Goal: Task Accomplishment & Management: Manage account settings

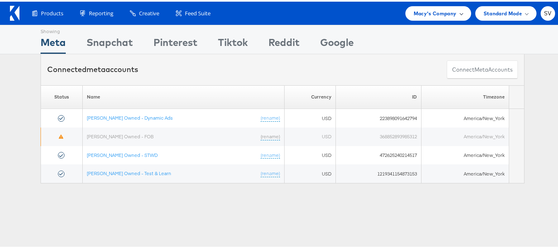
click at [429, 11] on span "Macy's Company" at bounding box center [435, 11] width 43 height 9
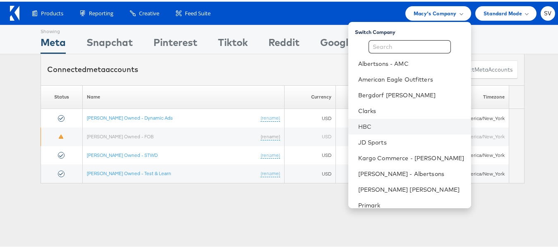
scroll to position [40, 0]
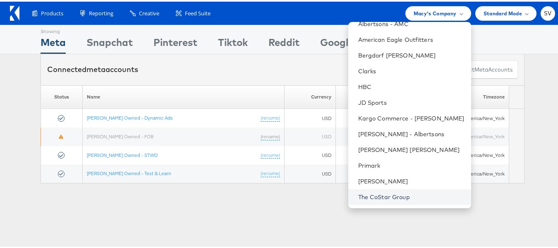
click at [370, 196] on link "The CoStar Group" at bounding box center [411, 195] width 106 height 8
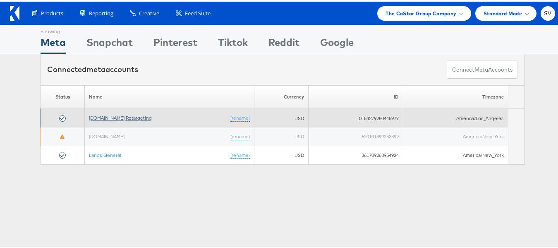
click at [122, 115] on link "[DOMAIN_NAME] Retargeting" at bounding box center [120, 116] width 63 height 6
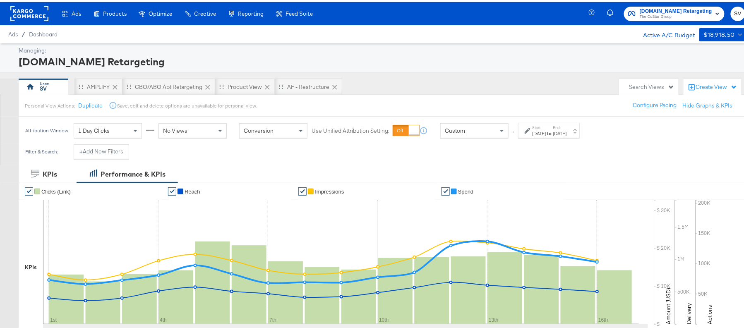
click at [558, 136] on div "Start: Aug 1st 2025 to End: Aug 16th 2025" at bounding box center [549, 128] width 62 height 15
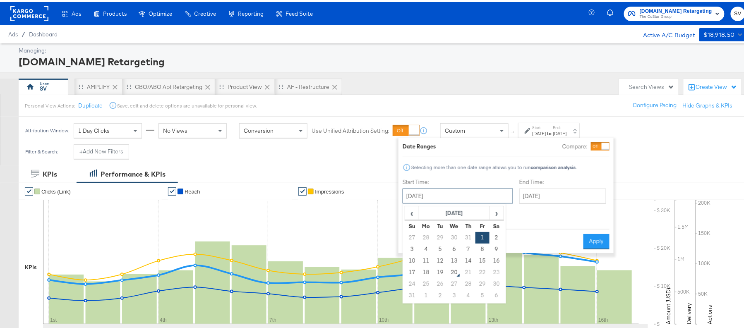
click at [477, 197] on input "August 1st 2025" at bounding box center [457, 194] width 110 height 15
click at [436, 260] on td "12" at bounding box center [440, 259] width 14 height 12
type input "August 12th 2025"
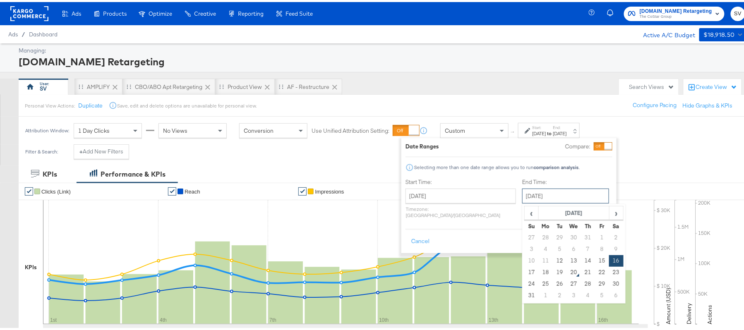
click at [544, 197] on input "August 16th 2025" at bounding box center [565, 194] width 87 height 15
click at [553, 273] on td "19" at bounding box center [560, 271] width 14 height 12
type input "August 19th 2025"
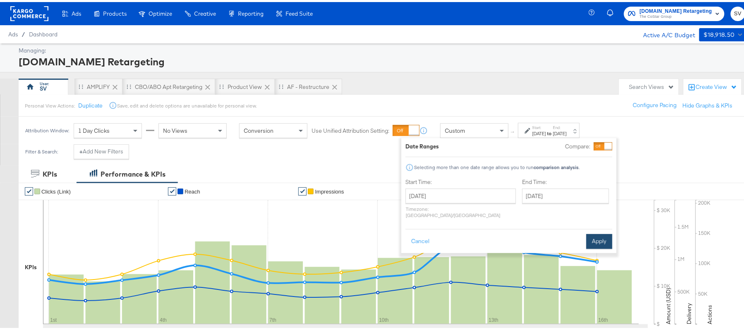
click at [604, 233] on button "Apply" at bounding box center [599, 239] width 26 height 15
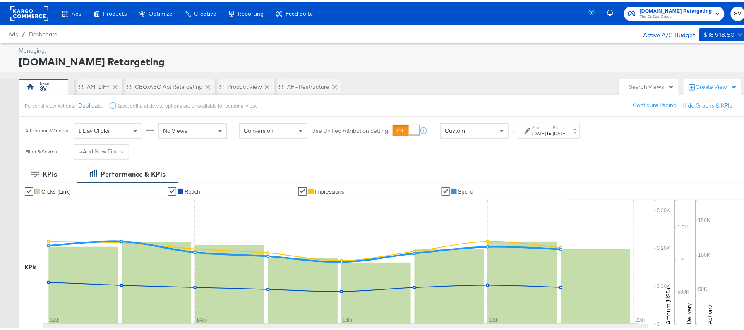
scroll to position [174, 0]
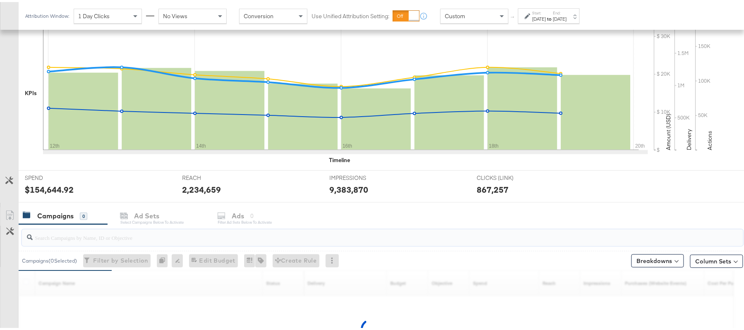
click at [55, 237] on input "search" at bounding box center [355, 232] width 644 height 16
paste input "APTS_B2C_Display_National_Facebook_RTG_Leads_SocialDisplay_Retargeting_Diamond_…"
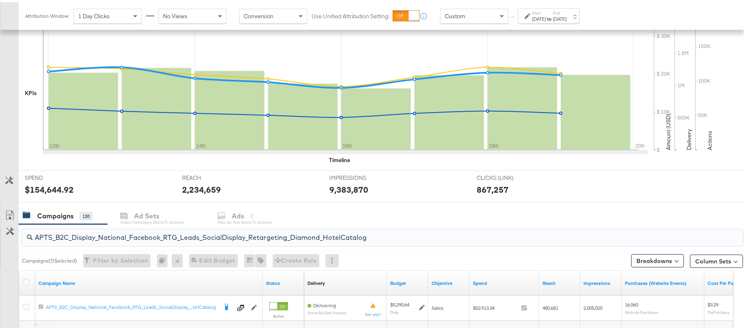
scroll to position [249, 0]
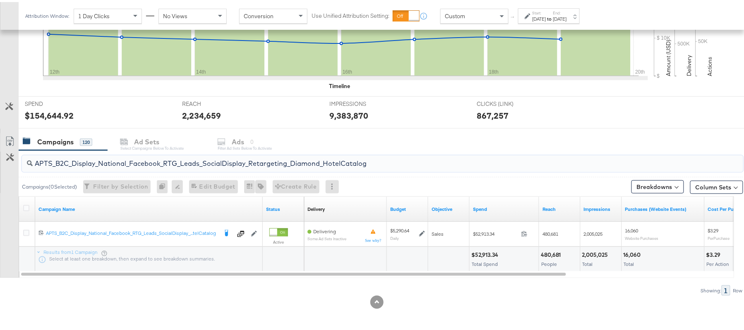
type input "APTS_B2C_Display_National_Facebook_RTG_Leads_SocialDisplay_Retargeting_Diamond_…"
click at [486, 252] on div "$52,913.34" at bounding box center [485, 253] width 29 height 8
copy div "52,913.34"
click at [546, 15] on div "Aug 12th 2025" at bounding box center [539, 17] width 14 height 7
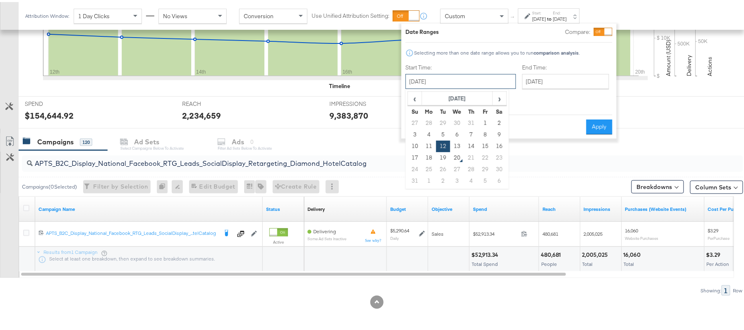
click at [469, 78] on input "August 12th 2025" at bounding box center [460, 79] width 110 height 15
click at [482, 123] on td "1" at bounding box center [485, 121] width 14 height 12
type input "August 1st 2025"
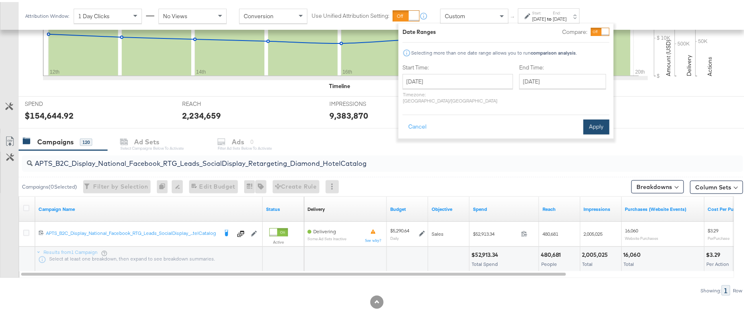
click at [593, 117] on button "Apply" at bounding box center [596, 124] width 26 height 15
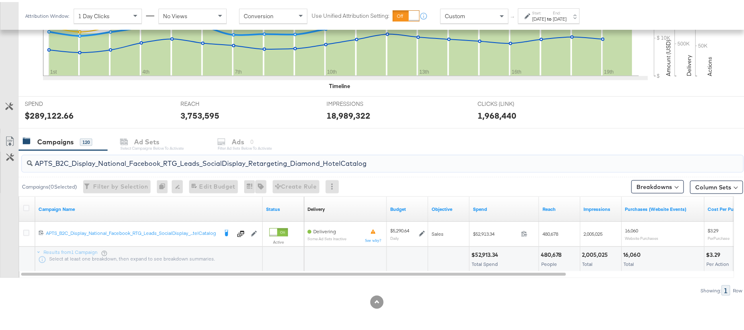
click at [132, 163] on input "APTS_B2C_Display_National_Facebook_RTG_Leads_SocialDisplay_Retargeting_Diamond_…" at bounding box center [355, 158] width 644 height 16
paste input "alwayson_Retargeting_DARE24_DiamondPlatinum"
click at [495, 251] on div "$52,968.88" at bounding box center [486, 253] width 31 height 8
copy div "52,968.88"
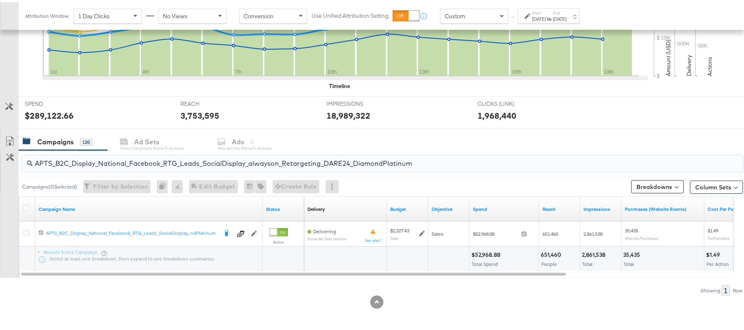
click at [160, 160] on input "APTS_B2C_Display_National_Facebook_RTG_Leads_SocialDisplay_alwayson_Retargeting…" at bounding box center [355, 158] width 644 height 16
paste input "FR_B2C_Display_National_Facebook_RTG_Leads_SocialDisplay_alwayson_Retargeting_FR"
click at [475, 254] on div "$20,103.38" at bounding box center [486, 253] width 30 height 8
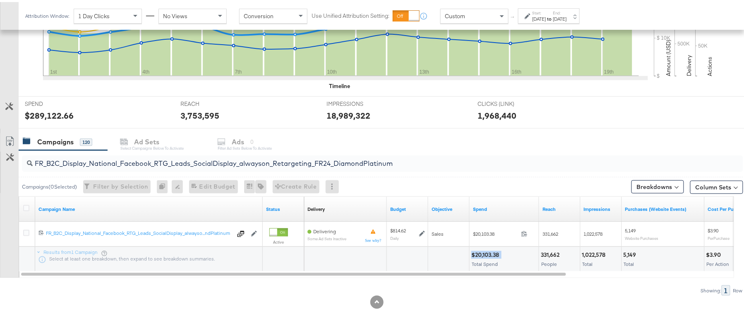
copy div "$20,103.38"
click at [164, 161] on input "FR_B2C_Display_National_Facebook_RTG_Leads_SocialDisplay_alwayson_Retargeting_F…" at bounding box center [355, 158] width 644 height 16
paste input "AF_B2C_Display_National_Facebook_RTG_Leads_SocialDisplay_alwayson_Retargeting_AF"
click at [477, 253] on div "$6,141.01" at bounding box center [483, 253] width 25 height 8
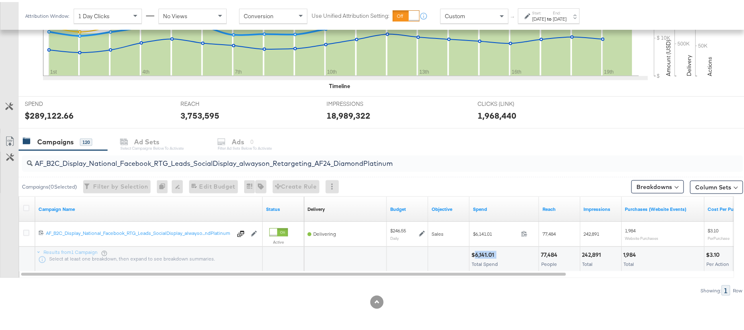
copy div "6,141.01"
click at [150, 158] on input "AF_B2C_Display_National_Facebook_RTG_Leads_SocialDisplay_alwayson_Retargeting_A…" at bounding box center [355, 158] width 644 height 16
paste input "HL_B2C_Display_National_Facebook_RTG_Leads_SocialDisplay_alwayson_Retargeting_A…"
click at [482, 251] on div "$6,106.12" at bounding box center [484, 253] width 26 height 8
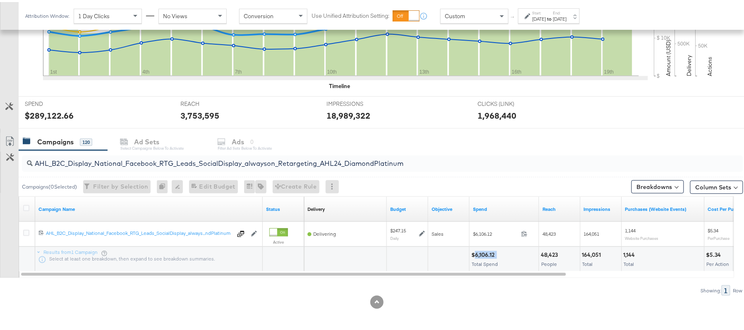
copy div "6,106.12"
click at [154, 158] on input "AHL_B2C_Display_National_Facebook_RTG_Leads_SocialDisplay_alwayson_Retargeting_…" at bounding box center [355, 158] width 644 height 16
paste input "PTS_B2C_Display_National_Facebook_PRO_Traffic_SocialDisplay_alwayson_ASC_DARE24…"
click at [478, 252] on div "$56,976.88" at bounding box center [486, 253] width 31 height 8
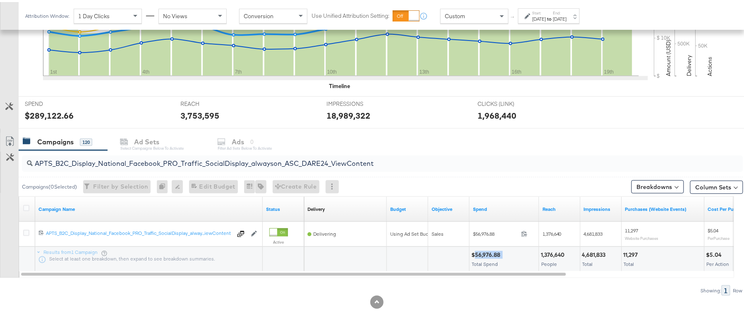
copy div "56,976.88"
click at [168, 160] on input "APTS_B2C_Display_National_Facebook_PRO_Traffic_SocialDisplay_alwayson_ASC_DARE2…" at bounding box center [355, 158] width 644 height 16
paste input "Leads_SocialDisplay_alwayson_ASC_DARE24_Purchase"
click at [482, 251] on div "$39,103.39" at bounding box center [485, 253] width 29 height 8
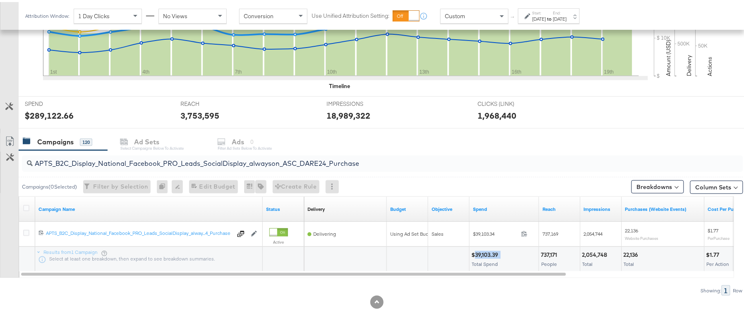
copy div "39,103.39"
click at [177, 161] on input "APTS_B2C_Display_National_Facebook_PRO_Leads_SocialDisplay_alwayson_ASC_DARE24_…" at bounding box center [355, 158] width 644 height 16
paste input "F_B2C_Display_National_Facebook_PRO_Traffic_SocialDisplay_alwayson_ASC_AF24_Vie…"
click at [490, 252] on div "$3,102.04" at bounding box center [484, 253] width 27 height 8
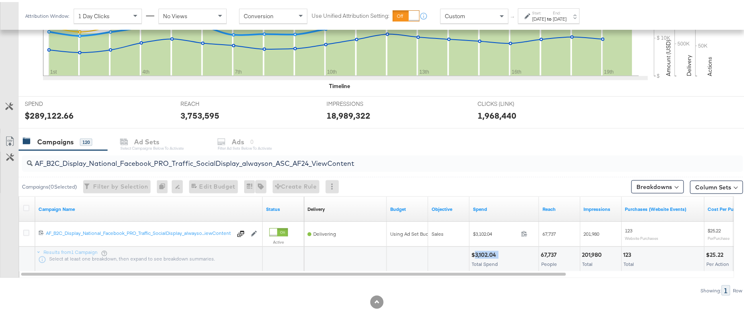
copy div "3,102.04"
click at [118, 165] on input "AF_B2C_Display_National_Facebook_PRO_Traffic_SocialDisplay_alwayson_ASC_AF24_Vi…" at bounding box center [355, 158] width 644 height 16
paste input "FR_B2C_Display_National_Facebook_PRO_Traffic_SocialDisplay_alwayson_ASC_FR"
click at [484, 249] on div "$15,393.37 Total Spend" at bounding box center [503, 257] width 69 height 25
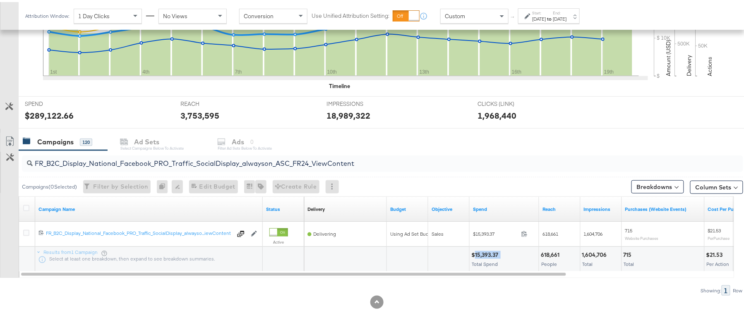
copy div "15,393.37"
click at [166, 161] on input "FR_B2C_Display_National_Facebook_PRO_Traffic_SocialDisplay_alwayson_ASC_FR24_Vi…" at bounding box center [355, 158] width 644 height 16
paste input "AHL_B2C_Display_National_Facebook_PRO_Traffic_SocialDisplay_alwayson_ASC_AHL"
type input "AHL_B2C_Display_National_Facebook_PRO_Traffic_SocialDisplay_alwayson_ASC_AHL24_…"
click at [480, 256] on div "$3,091.76" at bounding box center [484, 253] width 27 height 8
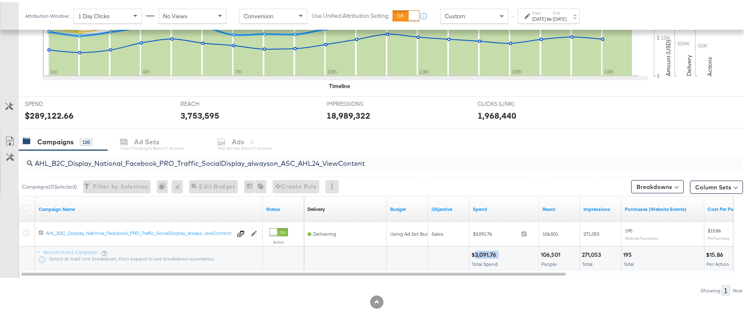
click at [480, 256] on div "$3,091.76" at bounding box center [484, 253] width 27 height 8
copy div "3,091.76"
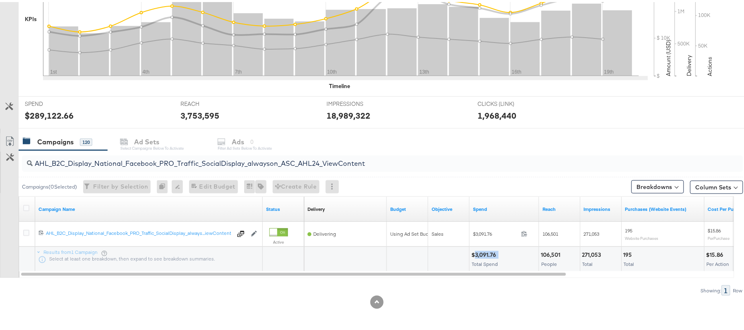
scroll to position [0, 0]
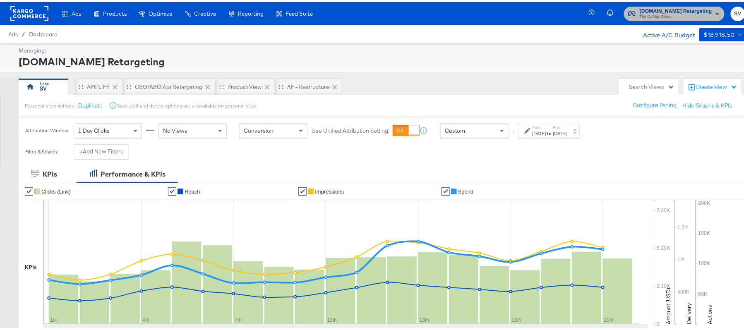
click at [677, 10] on span "Apartments.com Retargeting" at bounding box center [676, 9] width 72 height 9
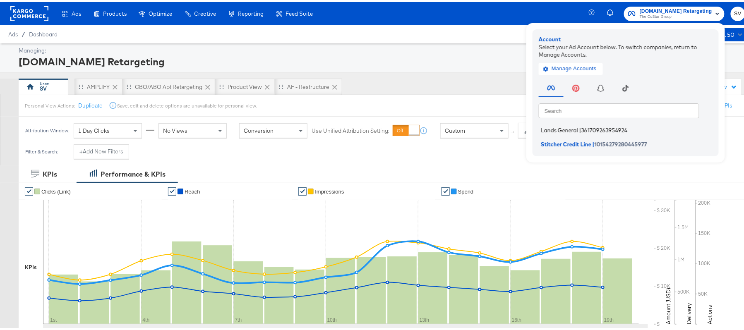
click at [551, 129] on span "Lands General" at bounding box center [559, 128] width 37 height 7
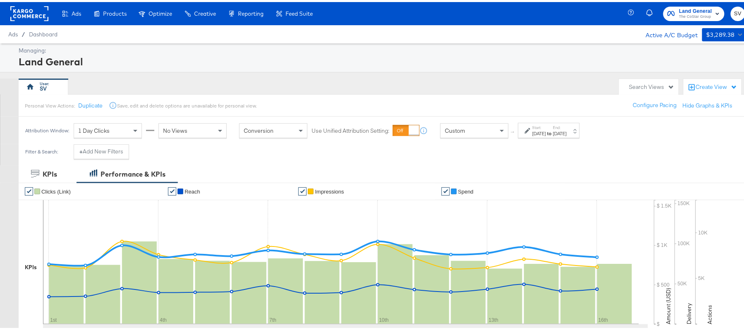
click at [567, 128] on div "Aug 16th 2025" at bounding box center [560, 131] width 14 height 7
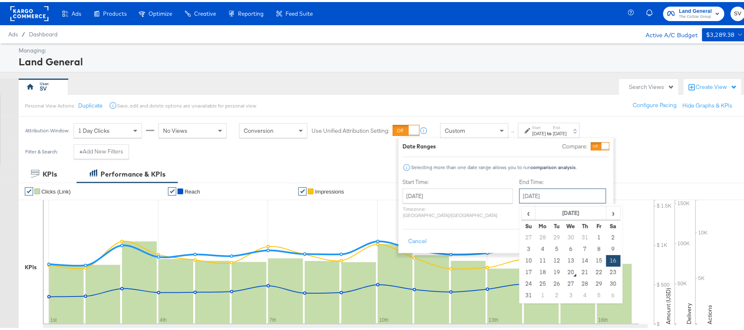
click at [519, 196] on input "August 16th 2025" at bounding box center [562, 194] width 87 height 15
click at [550, 273] on td "19" at bounding box center [557, 271] width 14 height 12
type input "August 19th 2025"
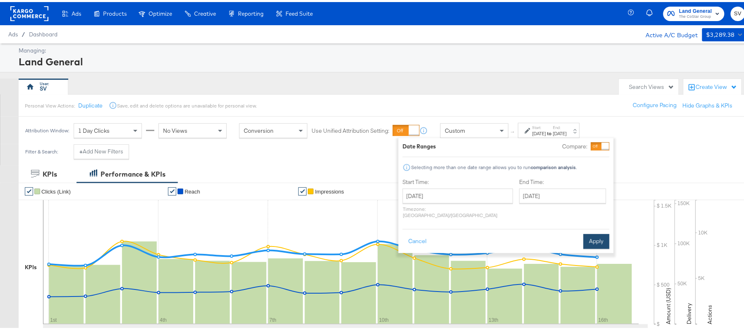
click at [592, 232] on button "Apply" at bounding box center [596, 239] width 26 height 15
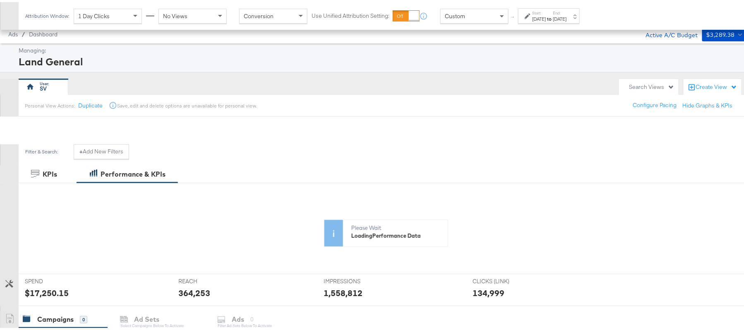
scroll to position [121, 0]
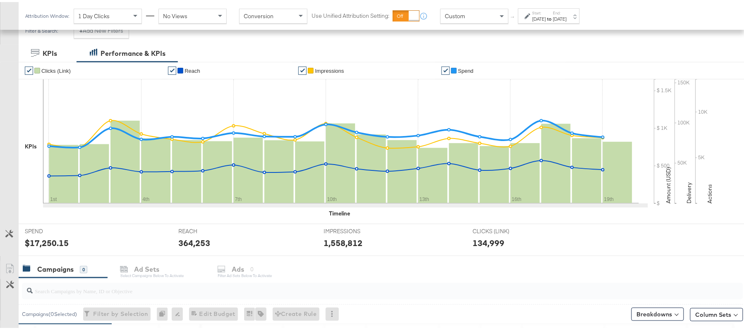
click at [128, 217] on div "✔ Clicks (Link) ✔ Reach ✔ Impressions ✔ Spend KPIs 1st 4th 7th 10th 13th 16th 1…" at bounding box center [386, 141] width 735 height 162
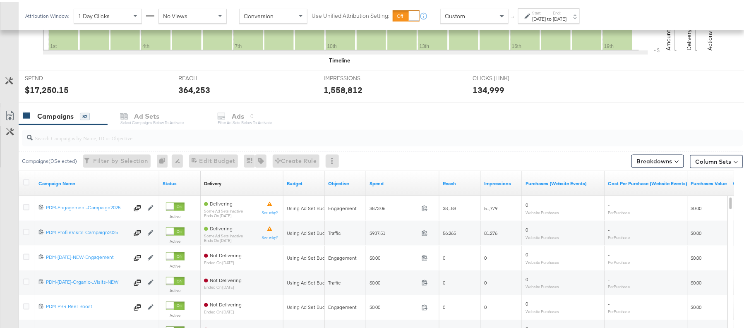
click at [88, 136] on input "search" at bounding box center [355, 133] width 644 height 16
paste input "B2C_LAND_KC_RT_Sig_24"
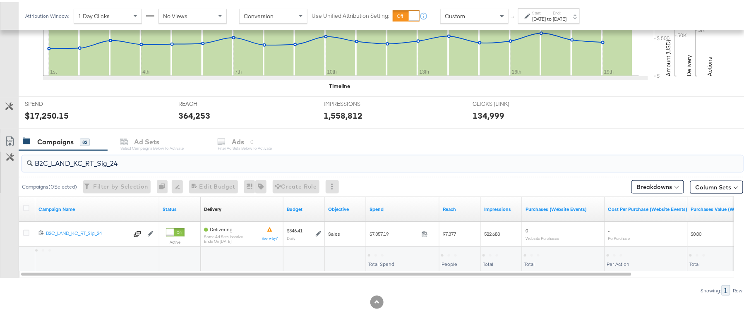
scroll to position [249, 0]
click at [384, 252] on div "$7,357.19" at bounding box center [380, 253] width 25 height 8
copy div "7,357.19"
click at [135, 160] on input "B2C_LAND_KC_RT_Sig_24" at bounding box center [355, 158] width 644 height 16
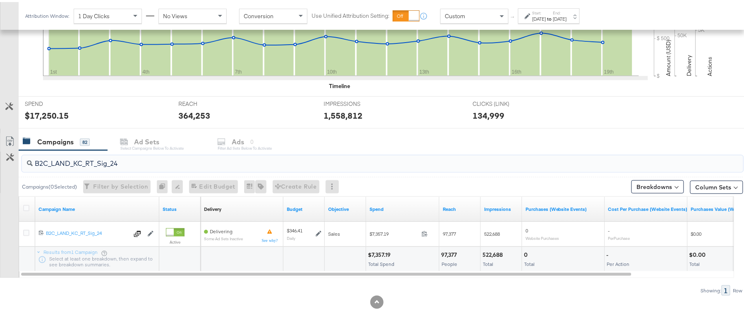
paste input "B_Ecommerce_KC_Retargeting_LW&LOA_Traffic"
click at [376, 251] on div "$325.17" at bounding box center [379, 253] width 22 height 8
copy div "325.17"
click at [169, 163] on input "B2B_Ecommerce_KC_Retargeting_LW&LOA_Traffic" at bounding box center [355, 158] width 644 height 16
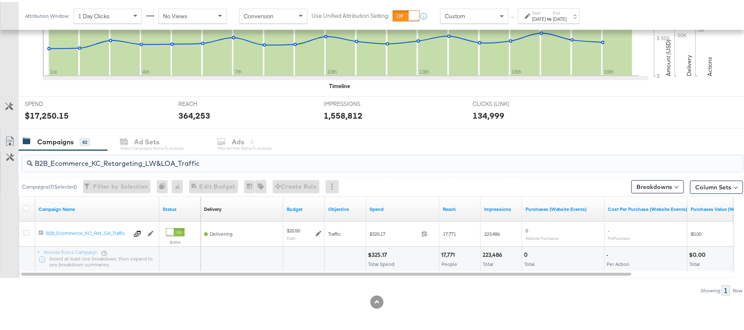
paste input "KC_Retargeting_Prospects & Clients_Conversions"
click at [373, 254] on div "$307.63" at bounding box center [379, 253] width 23 height 8
copy div "307.63"
click at [141, 167] on div "B2B_KC_Retargeting_Prospects & Clients_Conversions" at bounding box center [382, 161] width 721 height 17
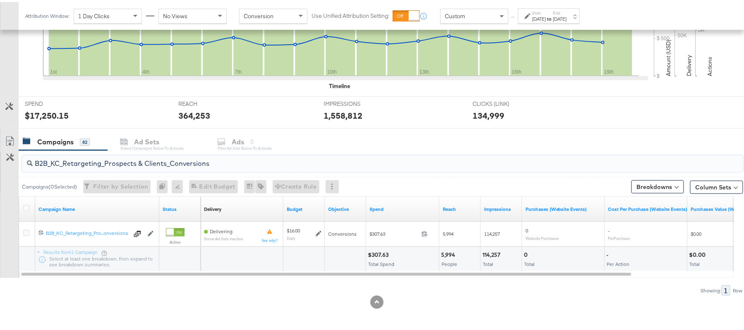
paste input "C_LAND_KC_Pros_Sig"
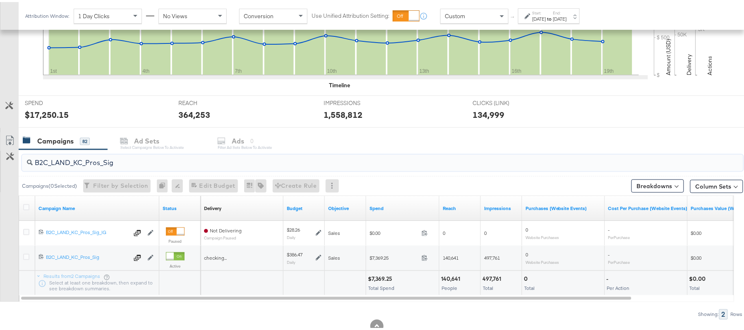
click at [381, 277] on div "$7,369.25" at bounding box center [381, 277] width 27 height 8
copy div "7,369.25"
click at [154, 164] on input "B2C_LAND_KC_Pros_Sig" at bounding box center [355, 157] width 644 height 16
paste input "B_Ecommerce_KC_Retargeting_LW&LOA_Traffic"
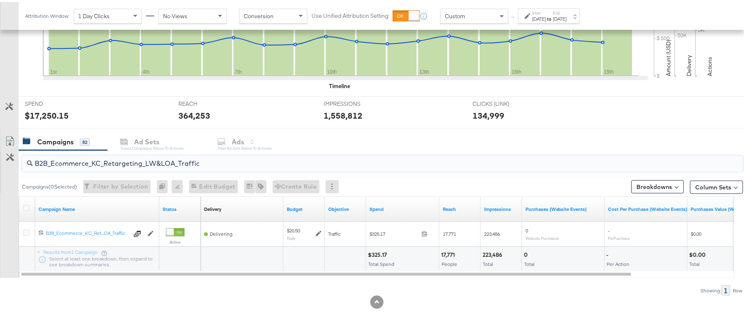
type input "B2B_Ecommerce_KC_Retargeting_LW&LOA_Traffic"
click at [567, 15] on div "Aug 19th 2025" at bounding box center [560, 17] width 14 height 7
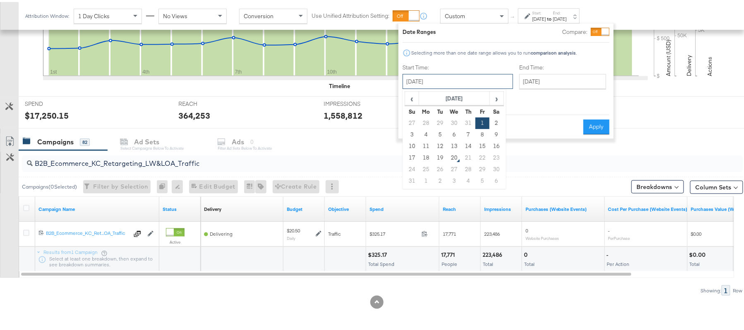
click at [469, 75] on input "August 1st 2025" at bounding box center [457, 79] width 110 height 15
click at [441, 158] on td "19" at bounding box center [440, 156] width 14 height 12
type input "August 19th 2025"
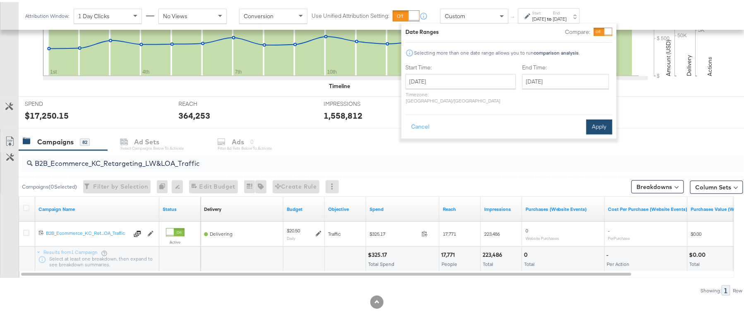
click at [601, 118] on button "Apply" at bounding box center [599, 124] width 26 height 15
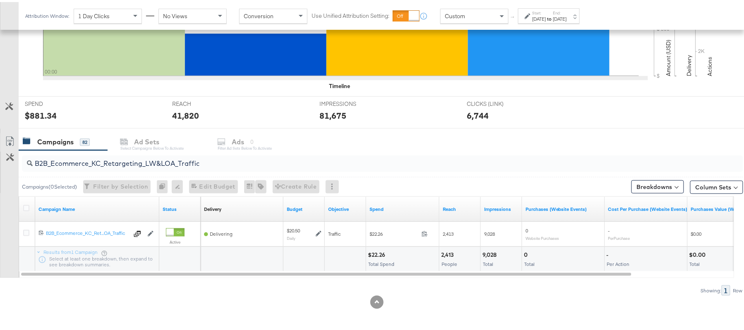
click at [560, 20] on div "Start: Aug 19th 2025 to End: Aug 19th 2025" at bounding box center [549, 13] width 62 height 15
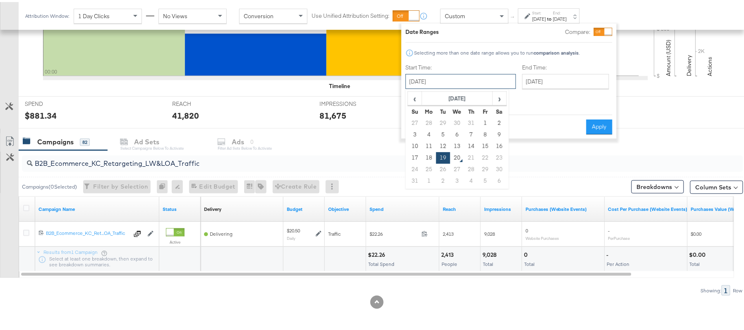
click at [481, 83] on input "August 19th 2025" at bounding box center [460, 79] width 110 height 15
click at [431, 156] on td "18" at bounding box center [429, 156] width 14 height 12
type input "August 18th 2025"
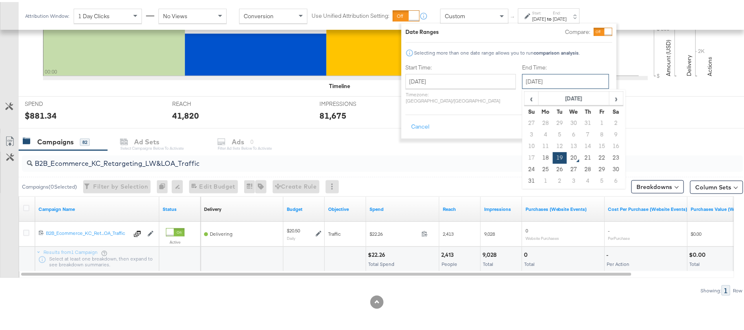
click at [536, 80] on input "August 19th 2025" at bounding box center [565, 79] width 87 height 15
click at [539, 154] on td "18" at bounding box center [546, 156] width 14 height 12
type input "August 18th 2025"
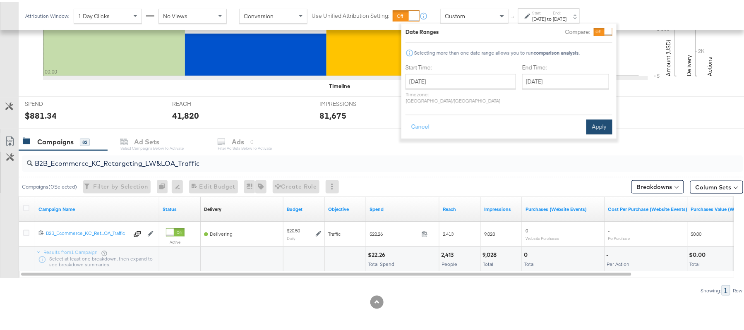
click at [609, 117] on button "Apply" at bounding box center [599, 124] width 26 height 15
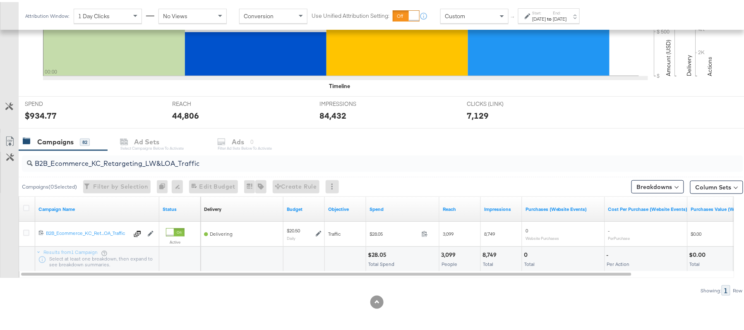
click at [546, 19] on div "Aug 18th 2025" at bounding box center [539, 17] width 14 height 7
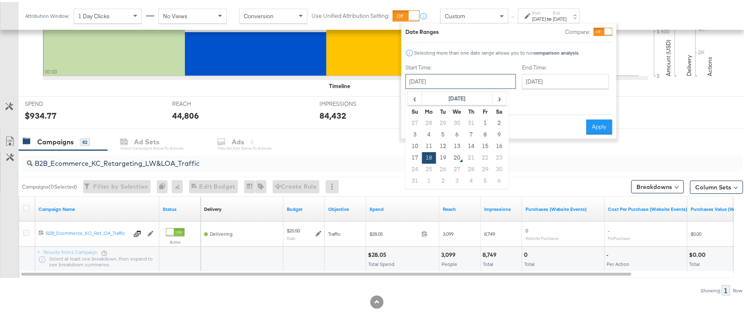
click at [464, 78] on input "August 18th 2025" at bounding box center [460, 79] width 110 height 15
click at [486, 124] on td "1" at bounding box center [485, 121] width 14 height 12
type input "August 1st 2025"
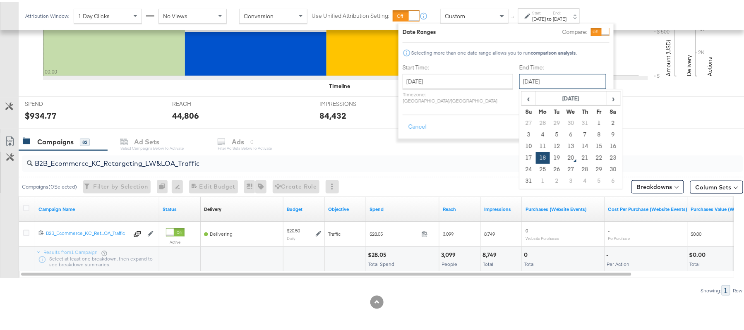
click at [559, 80] on input "August 18th 2025" at bounding box center [562, 79] width 87 height 15
click at [550, 155] on td "19" at bounding box center [557, 156] width 14 height 12
type input "August 19th 2025"
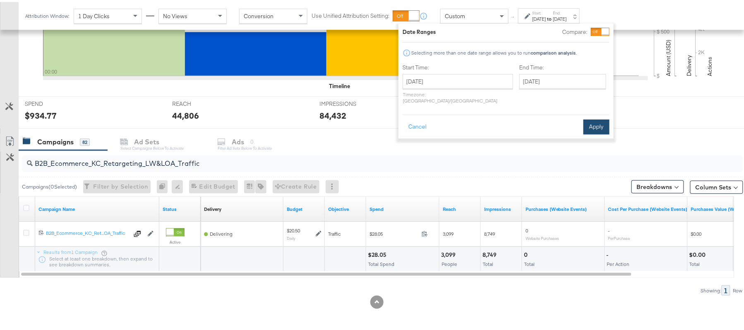
click at [596, 119] on button "Apply" at bounding box center [596, 124] width 26 height 15
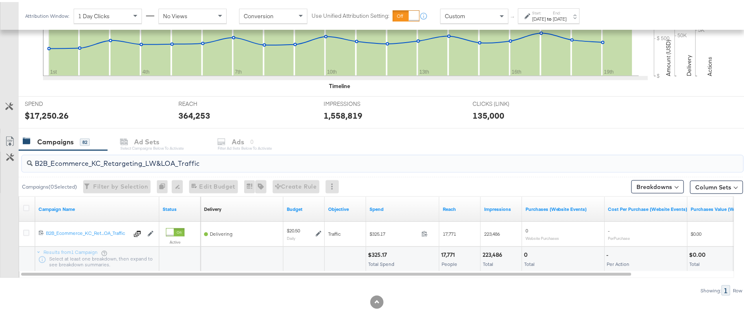
click at [136, 158] on input "B2B_Ecommerce_KC_Retargeting_LW&LOA_Traffic" at bounding box center [355, 158] width 644 height 16
paste input "KC_Retargeting_Prospects & Clients_Conversions"
paste input "Ecommerce_KC_Retargeting_LW&LOA_Traffic"
paste input "C_LAND_KC_RT_Sig_24"
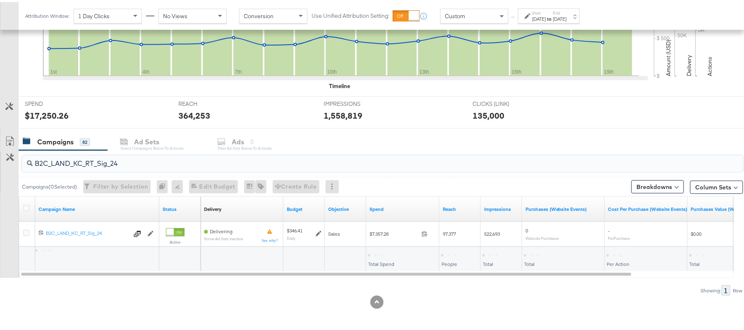
type input "B2C_LAND_KC_RT_Sig_24"
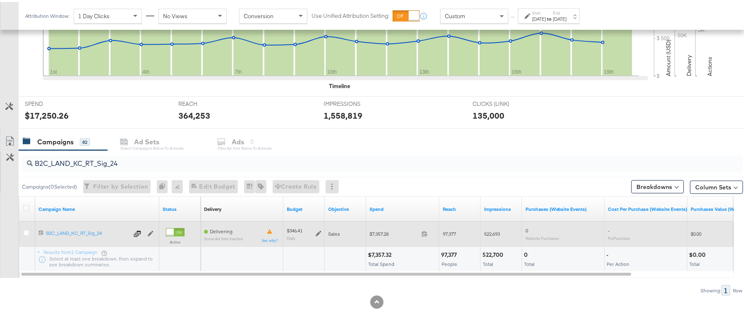
click at [321, 232] on icon at bounding box center [319, 232] width 6 height 6
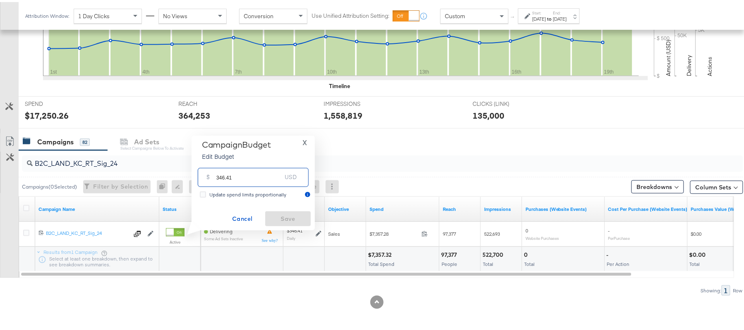
click at [232, 175] on input "346.41" at bounding box center [248, 172] width 65 height 18
paste input "$386.90"
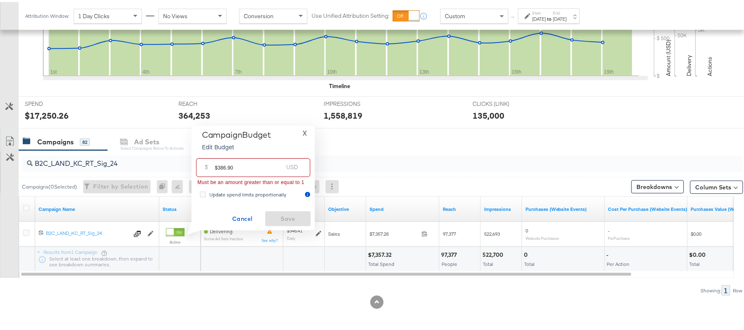
click at [221, 169] on input "$386.90" at bounding box center [249, 162] width 68 height 18
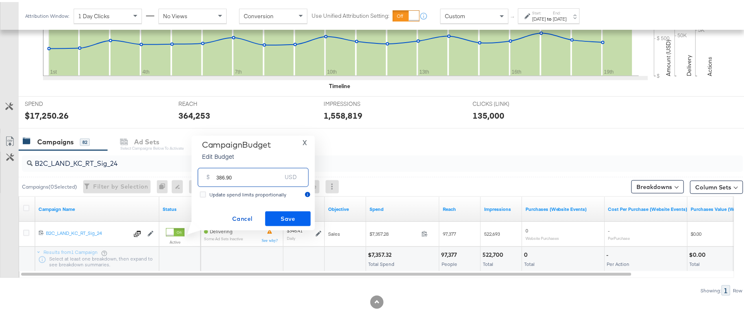
type input "386.90"
click at [287, 219] on span "Save" at bounding box center [287, 217] width 39 height 10
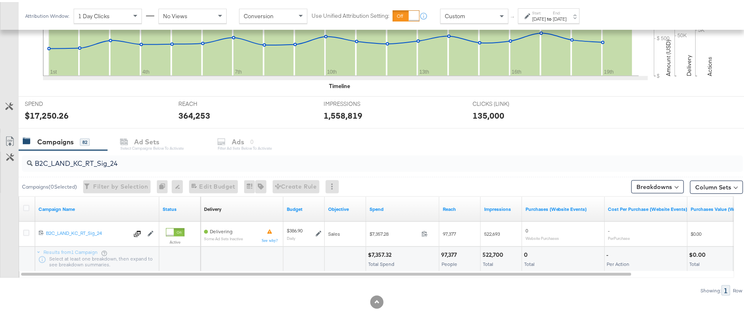
click at [101, 166] on div "B2C_LAND_KC_RT_Sig_24" at bounding box center [382, 161] width 721 height 17
paste input "B_Ecommerce_KC_Retargeting_LW&LOA_Traffic"
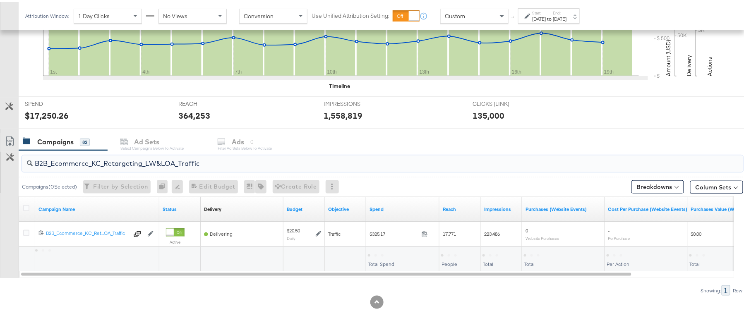
type input "B2B_Ecommerce_KC_Retargeting_LW&LOA_Traffic"
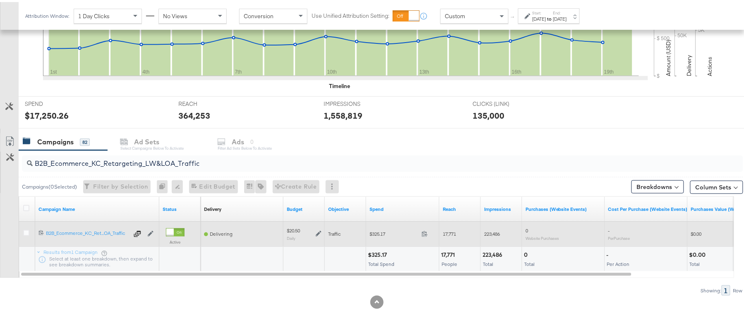
click at [318, 230] on icon at bounding box center [319, 232] width 6 height 6
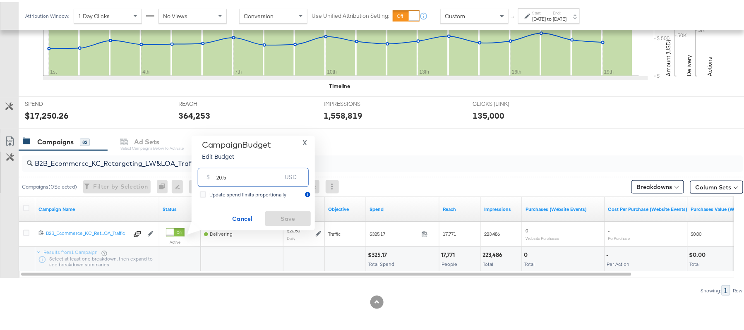
click at [234, 172] on input "20.5" at bounding box center [248, 172] width 65 height 18
paste input "$16.40"
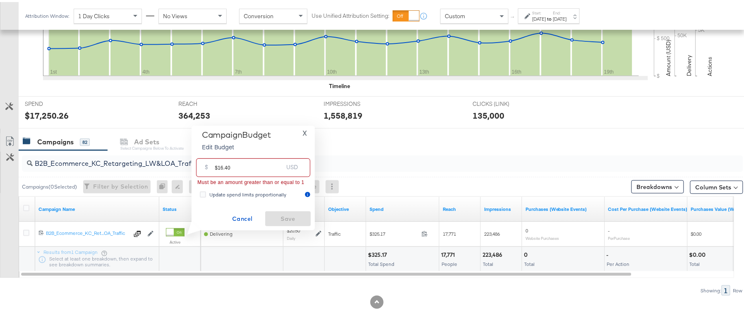
click at [219, 168] on input "$16.40" at bounding box center [249, 162] width 68 height 18
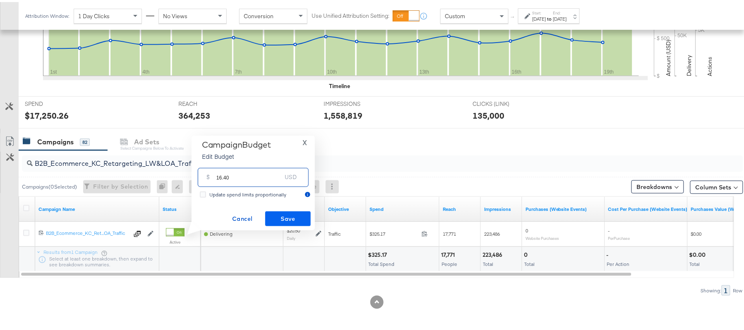
type input "16.40"
click at [293, 217] on span "Save" at bounding box center [287, 217] width 39 height 10
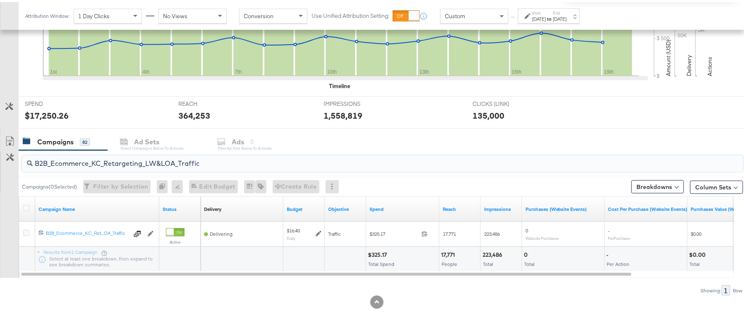
click at [90, 156] on input "B2B_Ecommerce_KC_Retargeting_LW&LOA_Traffic" at bounding box center [355, 158] width 644 height 16
paste input "KC_Retargeting_Prospects & Clients_Conversions"
type input "B2B_KC_Retargeting_Prospects & Clients_Conversions"
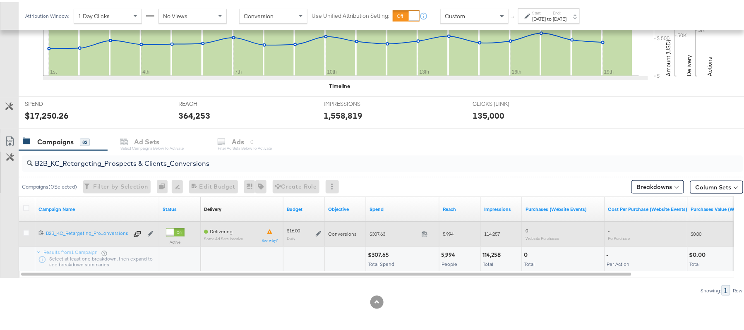
click at [316, 235] on icon at bounding box center [319, 232] width 6 height 6
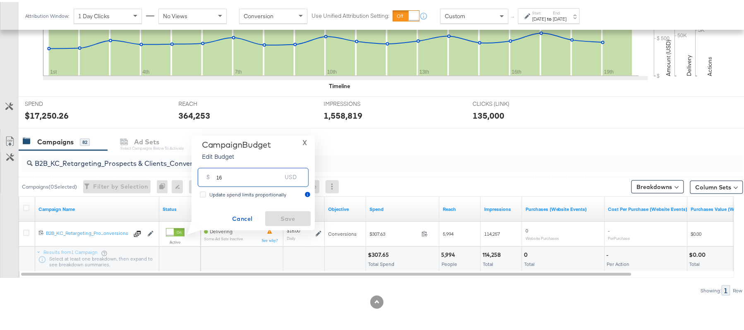
click at [238, 177] on input "16" at bounding box center [248, 172] width 65 height 18
paste input "$16.03"
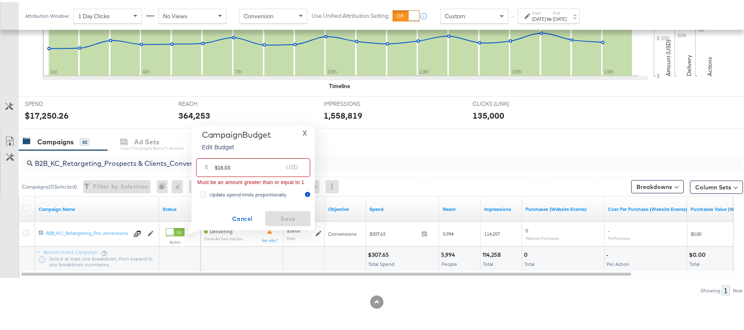
click at [219, 166] on input "$16.03" at bounding box center [249, 162] width 68 height 18
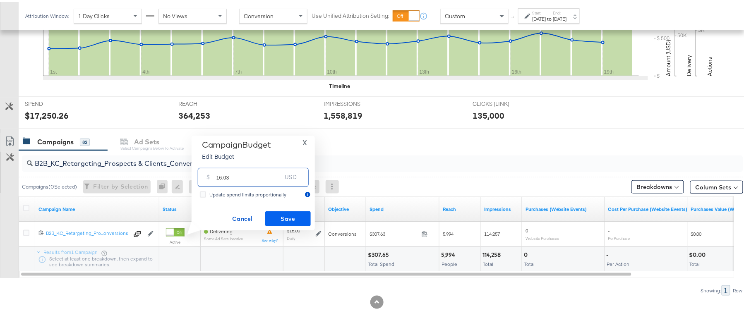
type input "16.03"
click at [287, 212] on span "Save" at bounding box center [287, 217] width 39 height 10
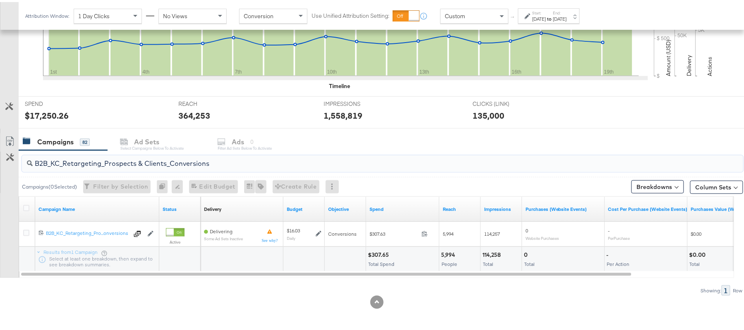
click at [121, 164] on input "B2B_KC_Retargeting_Prospects & Clients_Conversions" at bounding box center [355, 158] width 644 height 16
paste input "C_LAND_KC_Pros_Sig"
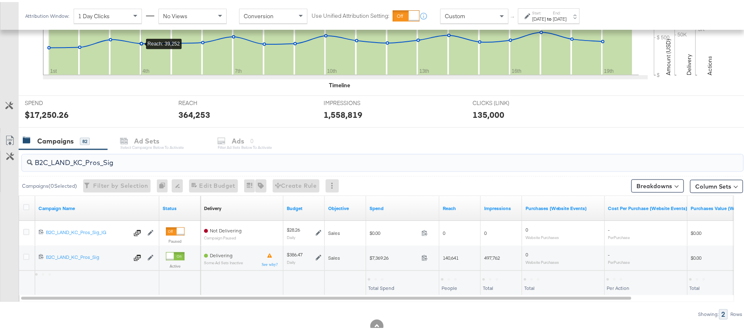
type input "B2C_LAND_KC_Pros_Sig"
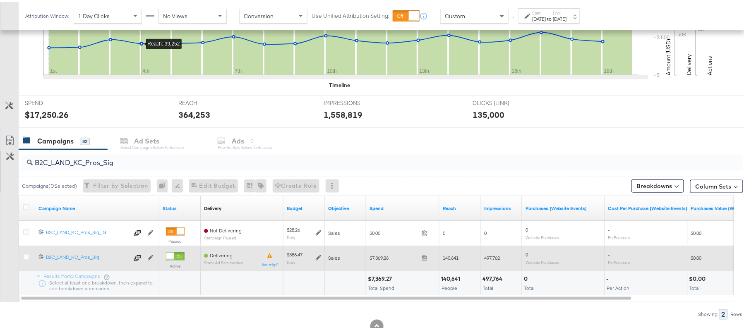
click at [320, 258] on icon at bounding box center [319, 256] width 6 height 6
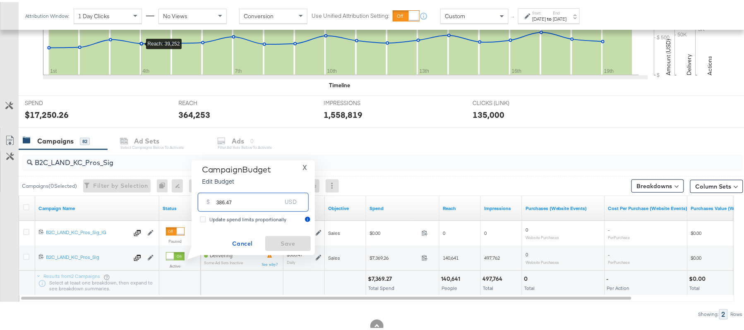
click at [245, 199] on input "386.47" at bounding box center [248, 197] width 65 height 18
paste input "$385.90"
click at [219, 189] on input "$385.90" at bounding box center [249, 187] width 68 height 18
type input "385.90"
click at [285, 240] on span "Save" at bounding box center [287, 242] width 39 height 10
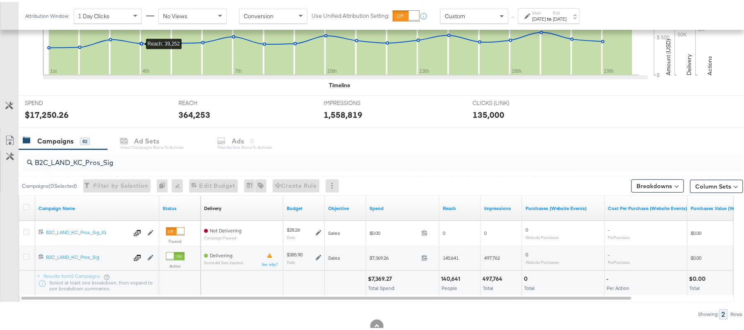
scroll to position [0, 0]
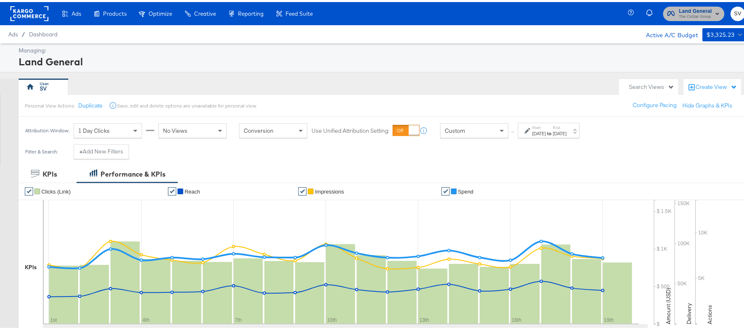
click at [682, 9] on span "Land General" at bounding box center [695, 9] width 33 height 9
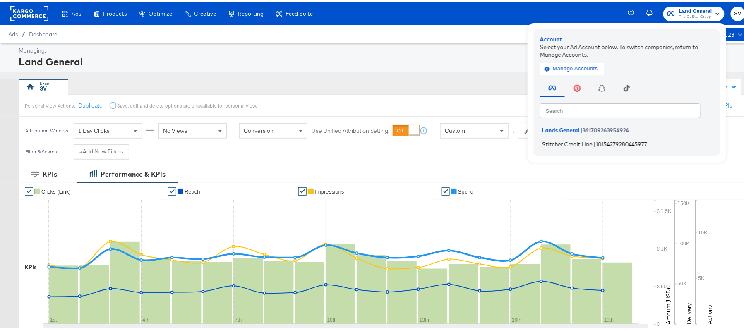
click at [574, 142] on span "Stitcher Credit Line" at bounding box center [567, 142] width 50 height 7
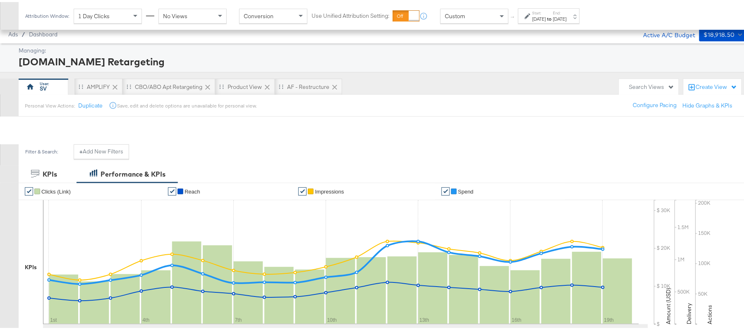
scroll to position [273, 0]
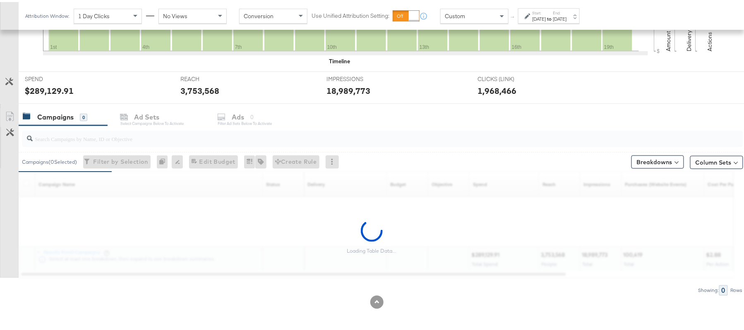
click at [132, 125] on div at bounding box center [381, 137] width 724 height 26
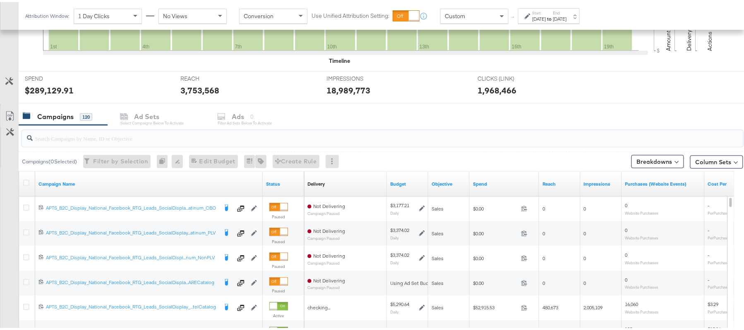
click at [114, 139] on input "search" at bounding box center [355, 133] width 644 height 16
paste input "APTS_B2C_Display_National_Facebook_RTG_Leads_SocialDisplay_Retargeting_Diamond_…"
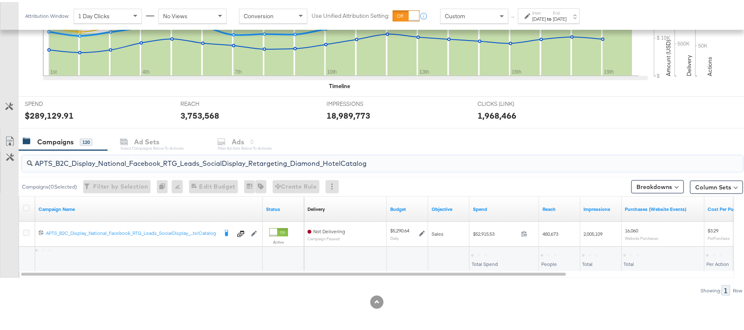
scroll to position [249, 0]
type input "APTS_B2C_Display_National_Facebook_RTG_Leads_SocialDisplay_Retargeting_Diamond_…"
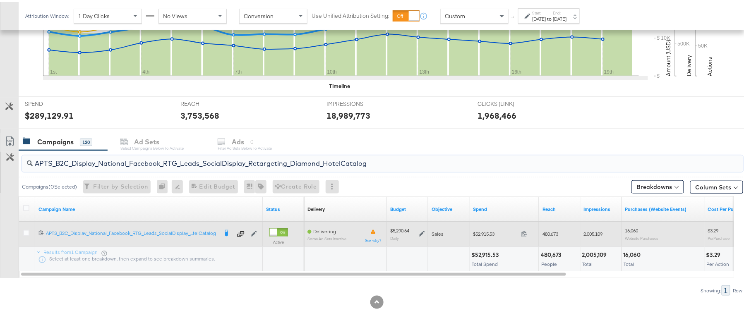
click at [419, 232] on icon at bounding box center [422, 232] width 6 height 6
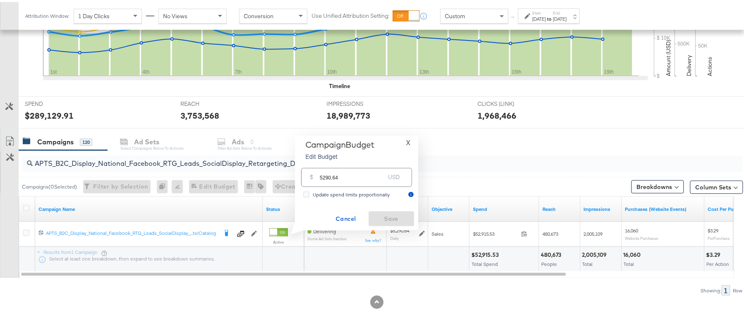
click at [319, 174] on div "$ 5290.64 USD" at bounding box center [356, 175] width 111 height 19
paste input "$5,555.17"
click at [326, 167] on input "$5,555.17" at bounding box center [352, 162] width 68 height 18
type input "5555.17"
click at [391, 216] on span "Save" at bounding box center [391, 217] width 39 height 10
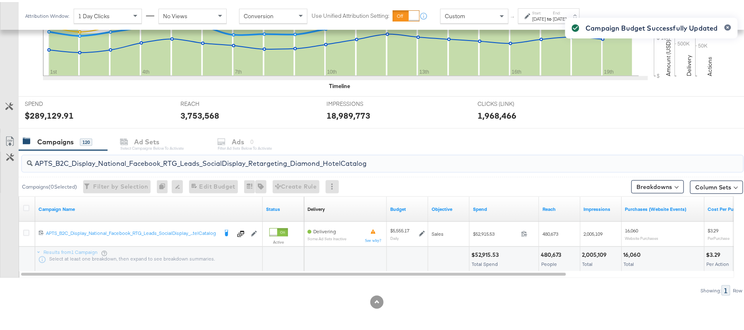
click at [123, 158] on input "APTS_B2C_Display_National_Facebook_RTG_Leads_SocialDisplay_Retargeting_Diamond_…" at bounding box center [355, 158] width 644 height 16
paste input "alwayson_Retargeting_DARE24_DiamondPlatinum"
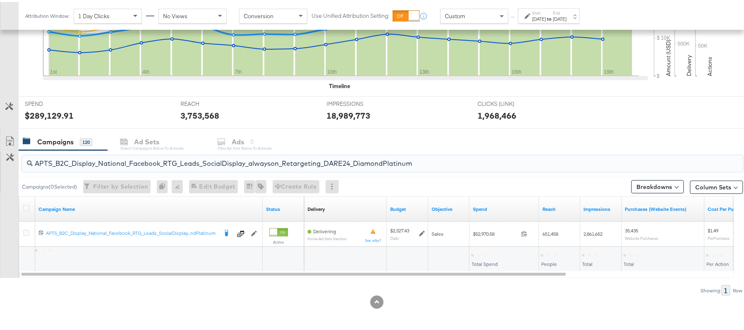
type input "APTS_B2C_Display_National_Facebook_RTG_Leads_SocialDisplay_alwayson_Retargeting…"
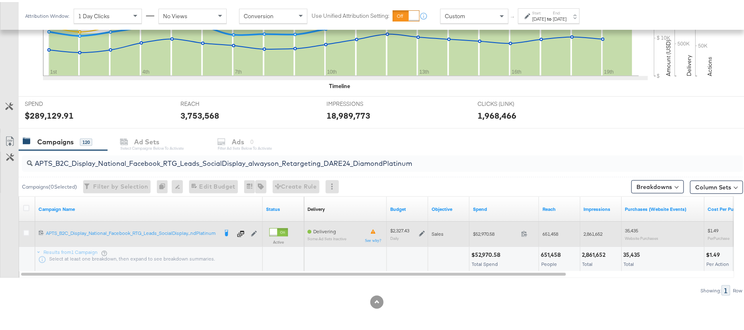
click at [424, 232] on icon at bounding box center [422, 232] width 6 height 6
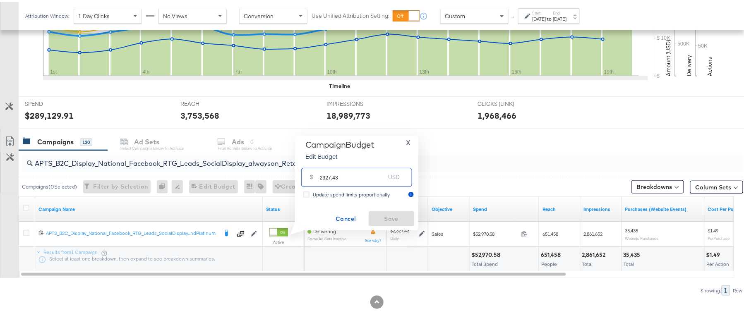
click at [351, 178] on input "2327.43" at bounding box center [352, 172] width 65 height 18
paste input "$2,560.17"
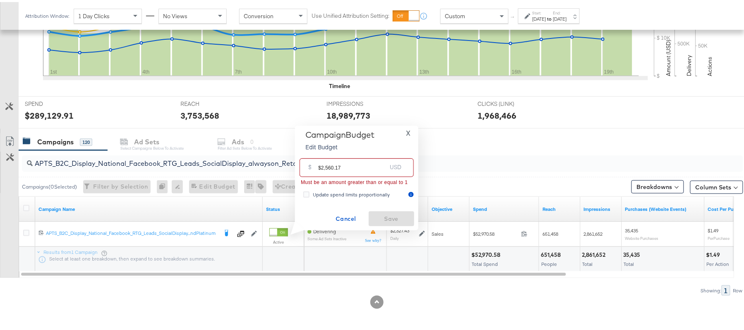
click at [326, 165] on input "$2,560.17" at bounding box center [352, 162] width 68 height 18
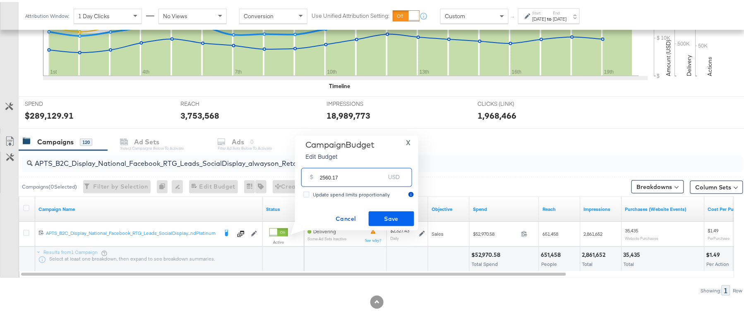
type input "2560.17"
click at [390, 223] on button "Save" at bounding box center [392, 216] width 46 height 15
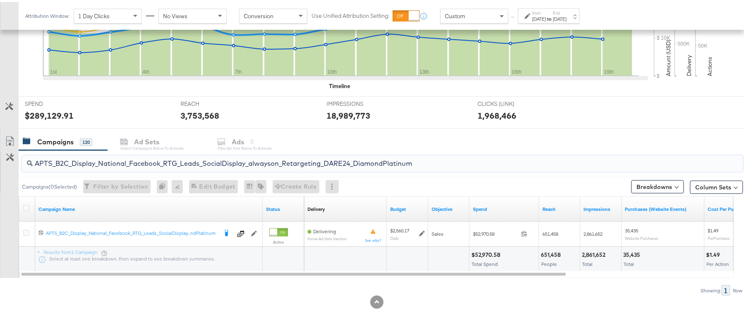
click at [137, 160] on input "APTS_B2C_Display_National_Facebook_RTG_Leads_SocialDisplay_alwayson_Retargeting…" at bounding box center [355, 158] width 644 height 16
paste input "FR_B2C_Display_National_Facebook_RTG_Leads_SocialDisplay_alwayson_Retargeting_FR"
type input "FR_B2C_Display_National_Facebook_RTG_Leads_SocialDisplay_alwayson_Retargeting_F…"
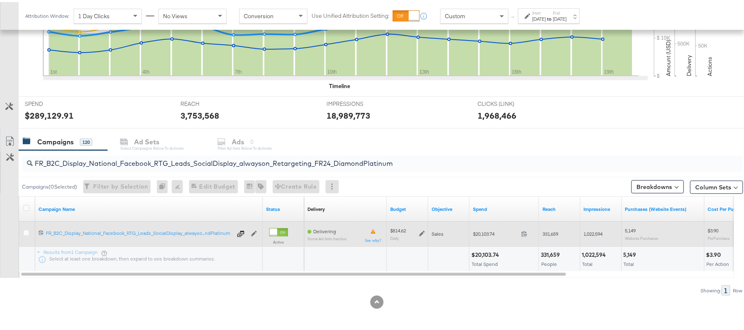
click at [422, 232] on icon at bounding box center [422, 232] width 6 height 6
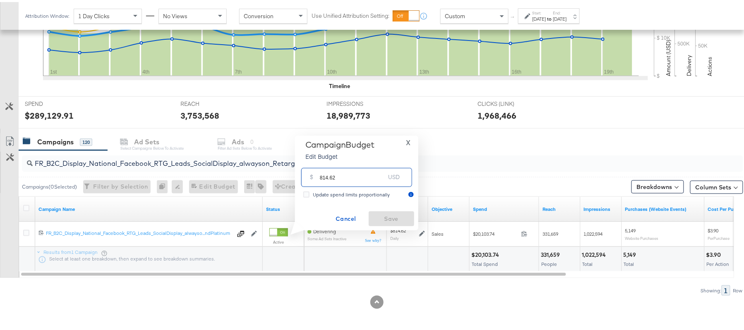
click at [344, 168] on input "814.62" at bounding box center [352, 172] width 65 height 18
paste input "$936.81"
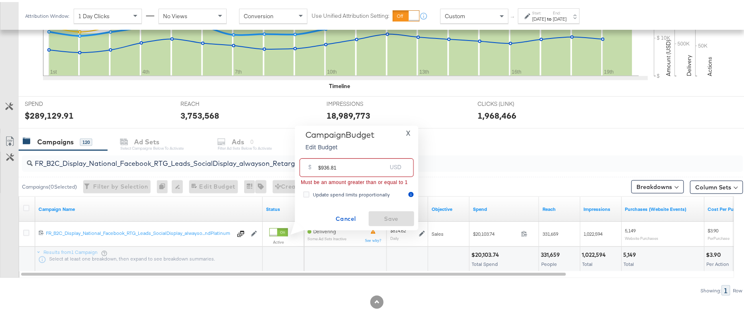
click at [321, 165] on input "$936.81" at bounding box center [352, 162] width 68 height 18
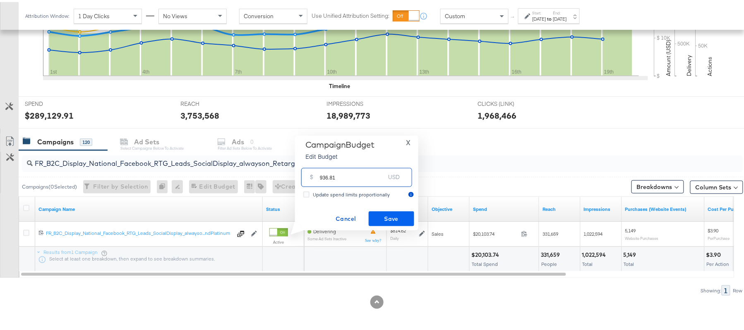
type input "936.81"
click at [383, 212] on span "Save" at bounding box center [391, 217] width 39 height 10
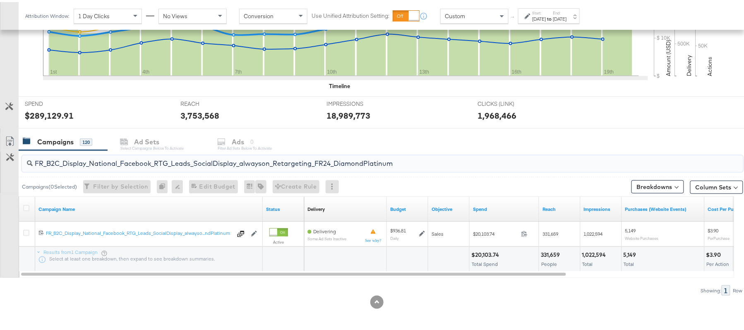
click at [131, 156] on input "FR_B2C_Display_National_Facebook_RTG_Leads_SocialDisplay_alwayson_Retargeting_F…" at bounding box center [355, 158] width 644 height 16
paste input "AF_B2C_Display_National_Facebook_RTG_Leads_SocialDisplay_alwayson_Retargeting_AF"
type input "AF_B2C_Display_National_Facebook_RTG_Leads_SocialDisplay_alwayson_Retargeting_A…"
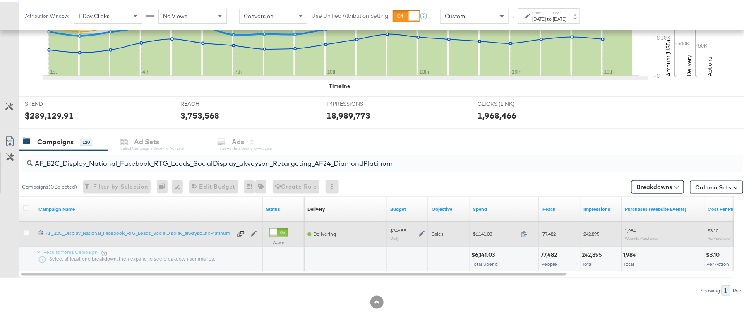
click at [420, 232] on icon at bounding box center [422, 232] width 6 height 6
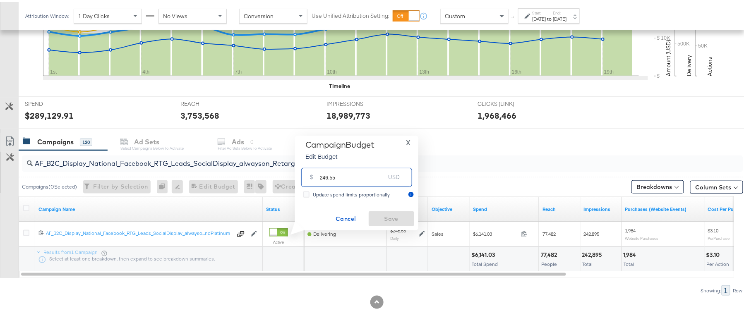
click at [338, 175] on input "246.55" at bounding box center [352, 172] width 65 height 18
paste input "$283.53"
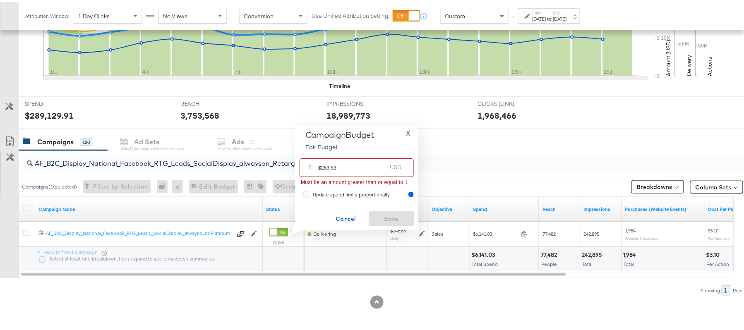
click at [321, 163] on input "$283.53" at bounding box center [352, 162] width 68 height 18
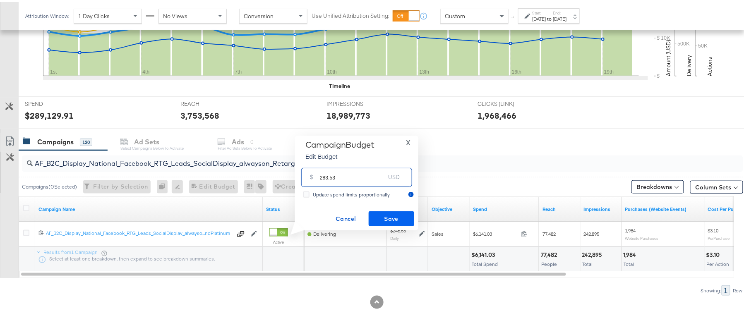
type input "283.53"
click at [398, 217] on span "Save" at bounding box center [391, 217] width 39 height 10
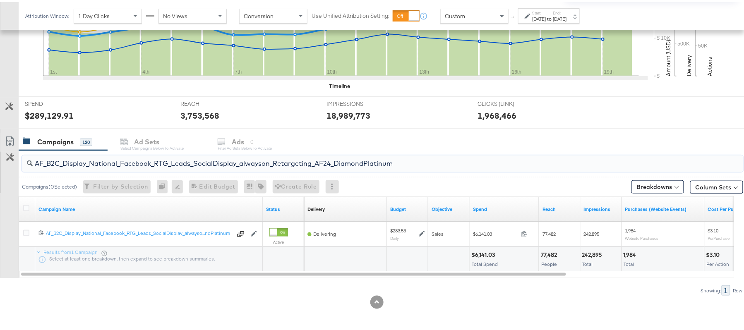
click at [169, 161] on input "AF_B2C_Display_National_Facebook_RTG_Leads_SocialDisplay_alwayson_Retargeting_A…" at bounding box center [355, 158] width 644 height 16
paste input "HL_B2C_Display_National_Facebook_RTG_Leads_SocialDisplay_alwayson_Retargeting_A…"
type input "AHL_B2C_Display_National_Facebook_RTG_Leads_SocialDisplay_alwayson_Retargeting_…"
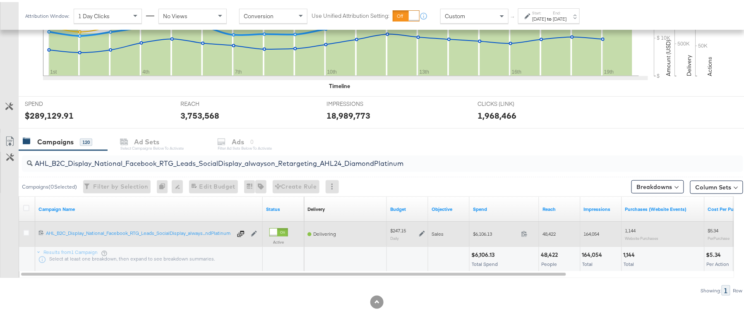
click at [422, 232] on icon at bounding box center [422, 232] width 6 height 6
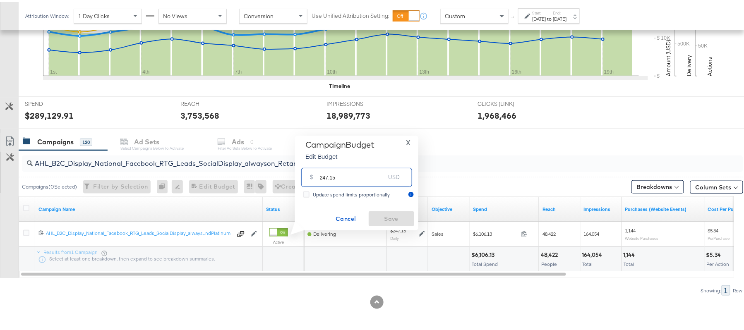
click at [341, 180] on input "247.15" at bounding box center [352, 172] width 65 height 18
paste input "$284.22"
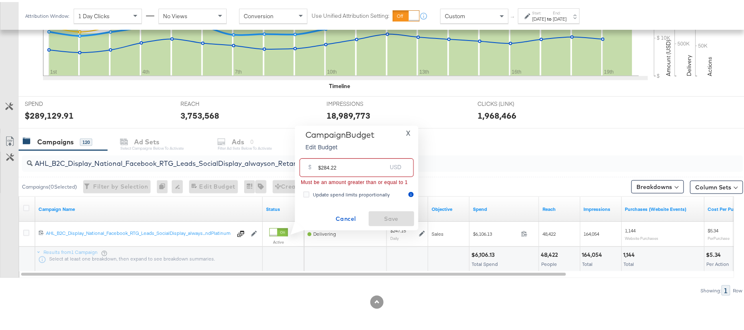
click at [319, 163] on input "$284.22" at bounding box center [352, 162] width 68 height 18
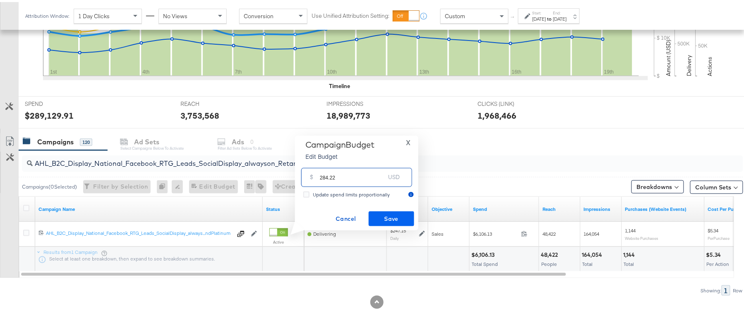
type input "284.22"
click at [391, 215] on span "Save" at bounding box center [391, 217] width 39 height 10
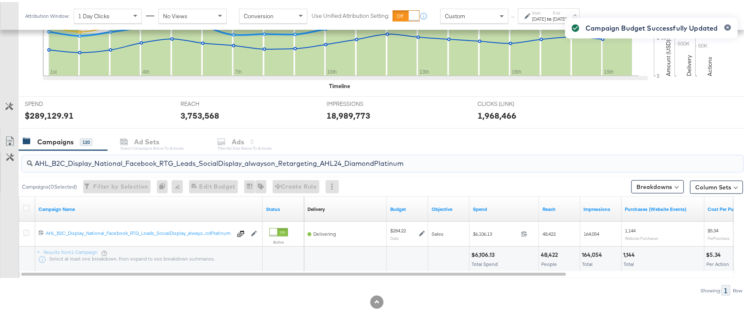
click at [131, 165] on input "AHL_B2C_Display_National_Facebook_RTG_Leads_SocialDisplay_alwayson_Retargeting_…" at bounding box center [355, 158] width 644 height 16
paste input "PTS_B2C_Display_National_Facebook_PRO_Traffic_SocialDisplay_alwayson_ASC_DARE24…"
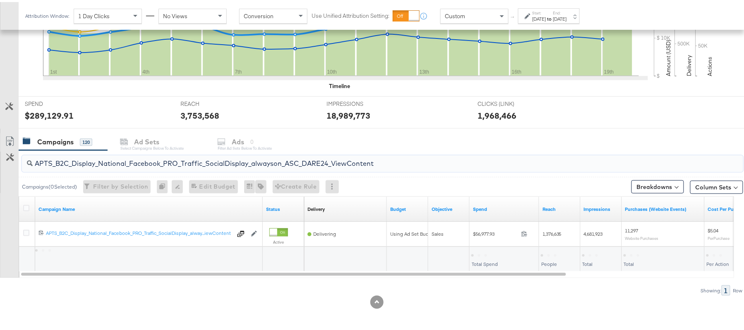
type input "APTS_B2C_Display_National_Facebook_PRO_Traffic_SocialDisplay_alwayson_ASC_DARE2…"
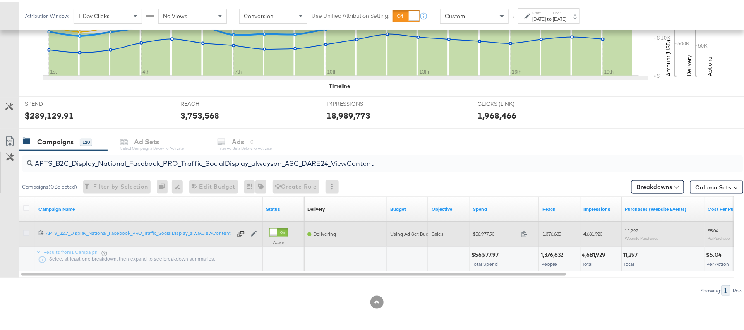
click at [26, 230] on icon at bounding box center [26, 231] width 6 height 6
click at [0, 0] on input "checkbox" at bounding box center [0, 0] width 0 height 0
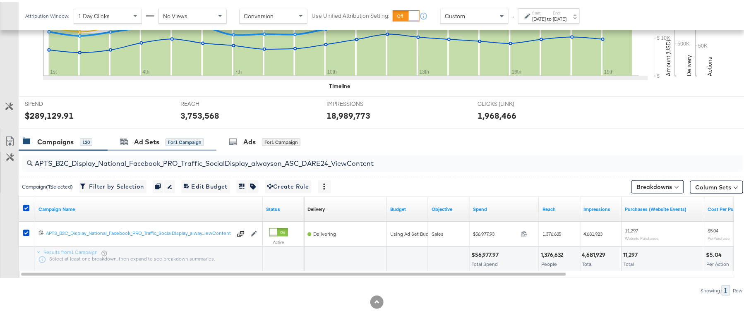
click at [163, 131] on div "Ad Sets for 1 Campaign" at bounding box center [162, 140] width 109 height 18
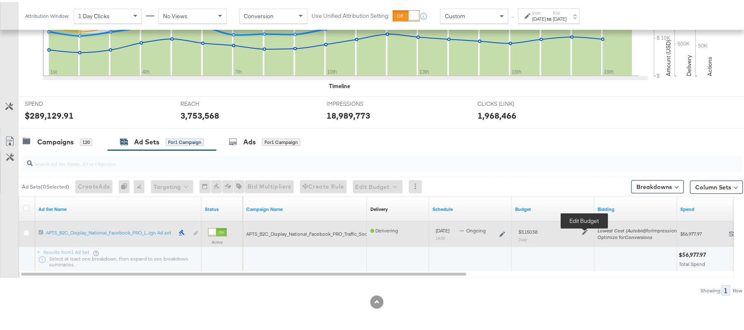
click at [585, 229] on icon at bounding box center [585, 231] width 6 height 6
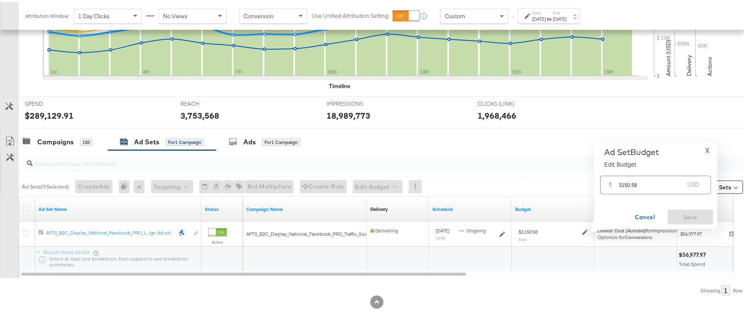
click at [620, 183] on input "3150.58" at bounding box center [651, 180] width 65 height 18
paste input "$2,835.52"
click at [623, 174] on input "$2,835.52" at bounding box center [651, 170] width 68 height 18
type input "2835.52"
click at [689, 214] on span "Save" at bounding box center [690, 215] width 39 height 10
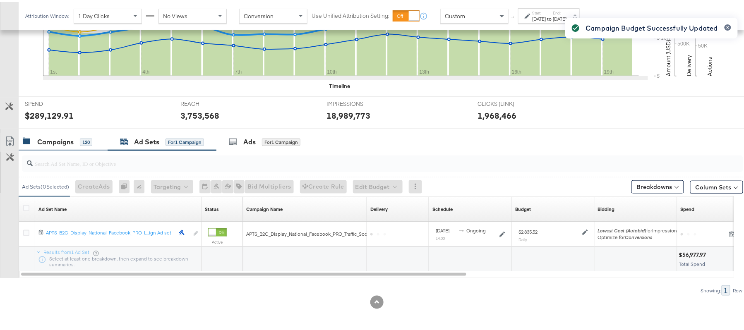
click at [63, 136] on div "Campaigns" at bounding box center [55, 140] width 36 height 10
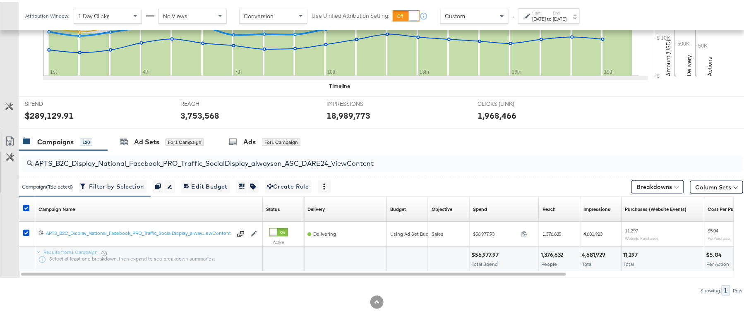
click at [26, 202] on div at bounding box center [27, 207] width 15 height 15
click at [25, 208] on icon at bounding box center [26, 206] width 6 height 6
click at [0, 0] on input "checkbox" at bounding box center [0, 0] width 0 height 0
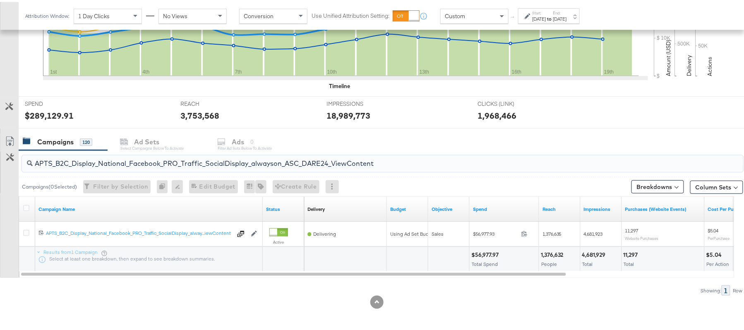
click at [121, 161] on input "APTS_B2C_Display_National_Facebook_PRO_Traffic_SocialDisplay_alwayson_ASC_DARE2…" at bounding box center [355, 158] width 644 height 16
paste input "Leads_SocialDisplay_alwayson_ASC_DARE24_Purchase"
type input "APTS_B2C_Display_National_Facebook_PRO_Leads_SocialDisplay_alwayson_ASC_DARE24_…"
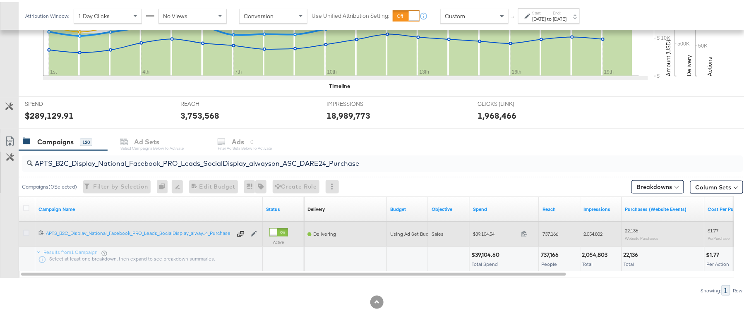
click at [25, 232] on icon at bounding box center [26, 231] width 6 height 6
click at [0, 0] on input "checkbox" at bounding box center [0, 0] width 0 height 0
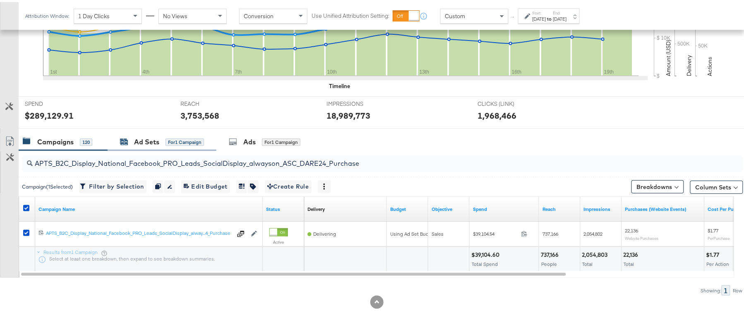
click at [161, 139] on div "Ad Sets for 1 Campaign" at bounding box center [162, 140] width 84 height 10
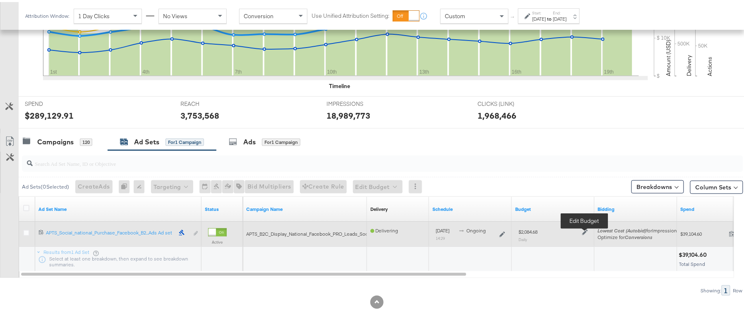
click at [586, 231] on icon at bounding box center [585, 231] width 6 height 6
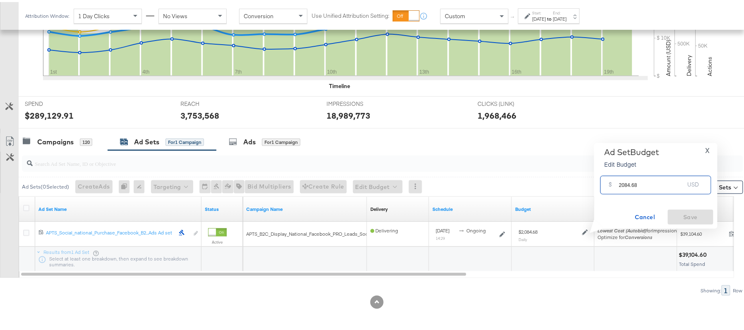
click at [645, 186] on input "2084.68" at bounding box center [651, 180] width 65 height 18
paste input "$1,980.45"
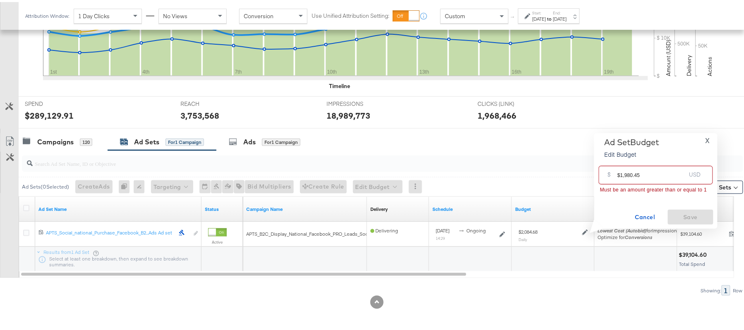
click at [625, 174] on input "$1,980.45" at bounding box center [651, 170] width 68 height 18
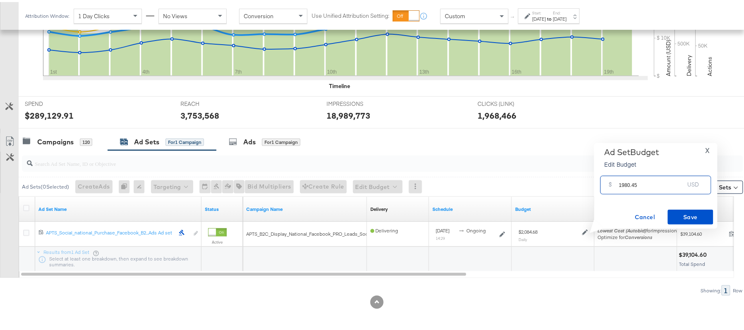
type input "1980.45"
click at [693, 223] on div "Ad Set Budget Edit Budget X $ 1980.45 USD Cancel Save" at bounding box center [655, 184] width 123 height 86
click at [694, 215] on span "Save" at bounding box center [690, 215] width 39 height 10
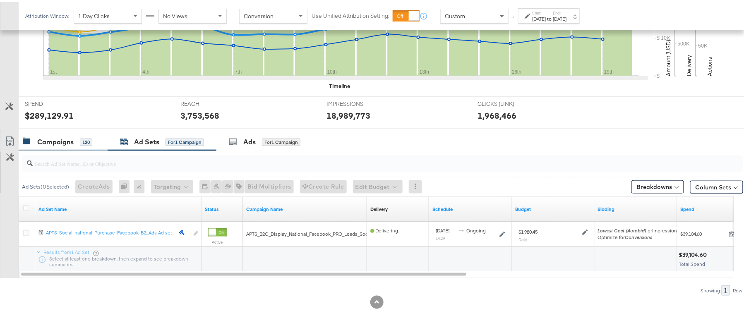
click at [57, 137] on div "Campaigns" at bounding box center [55, 140] width 36 height 10
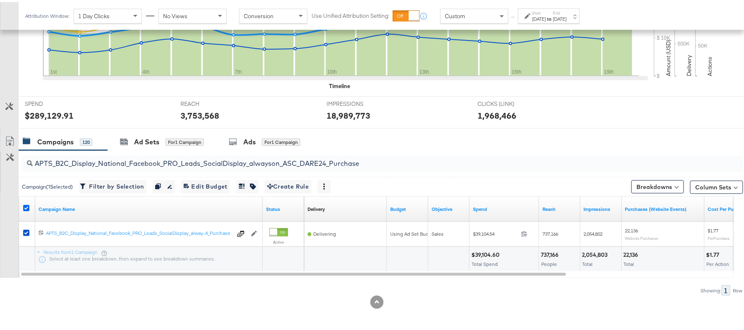
click at [25, 204] on icon at bounding box center [26, 206] width 6 height 6
click at [0, 0] on input "checkbox" at bounding box center [0, 0] width 0 height 0
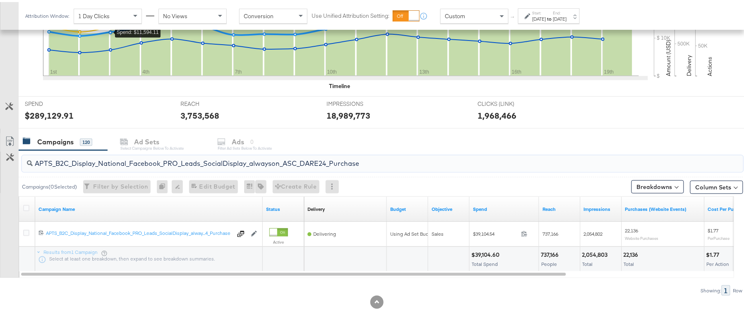
click at [98, 155] on input "APTS_B2C_Display_National_Facebook_PRO_Leads_SocialDisplay_alwayson_ASC_DARE24_…" at bounding box center [355, 158] width 644 height 16
paste input "F_B2C_Display_National_Facebook_PRO_Traffic_SocialDisplay_alwayson_ASC_AF24_Vie…"
type input "AF_B2C_Display_National_Facebook_PRO_Traffic_SocialDisplay_alwayson_ASC_AF24_Vi…"
click at [26, 207] on icon at bounding box center [26, 206] width 6 height 6
click at [0, 0] on input "checkbox" at bounding box center [0, 0] width 0 height 0
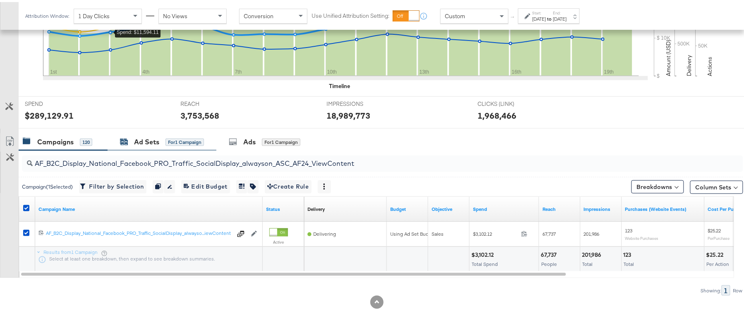
click at [153, 141] on div "Ad Sets" at bounding box center [146, 140] width 25 height 10
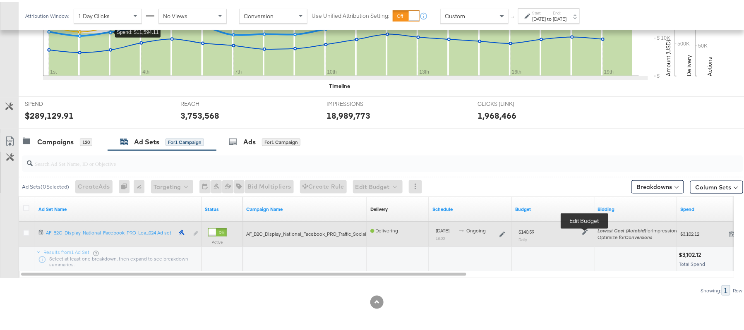
click at [583, 232] on icon at bounding box center [585, 231] width 6 height 6
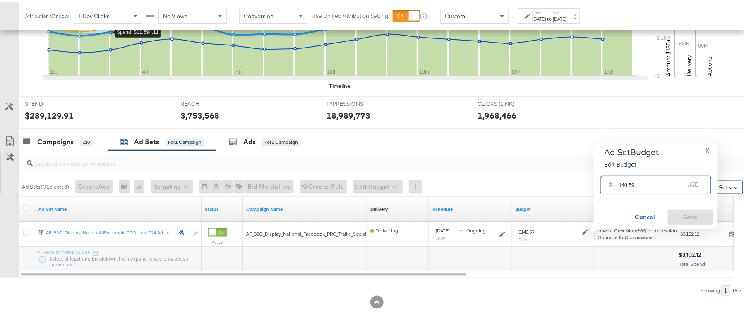
click at [644, 184] on input "140.59" at bounding box center [651, 180] width 65 height 18
paste input "$154.65"
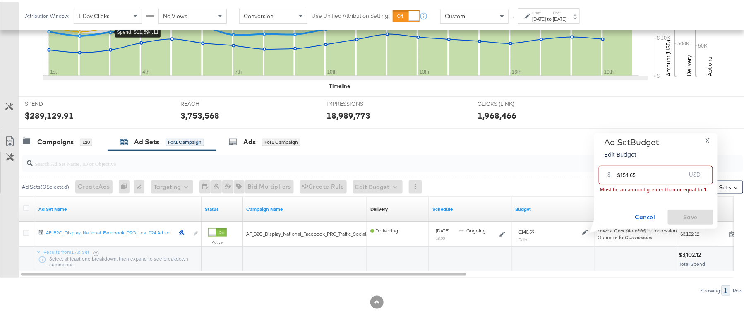
click at [619, 171] on input "$154.65" at bounding box center [651, 170] width 68 height 18
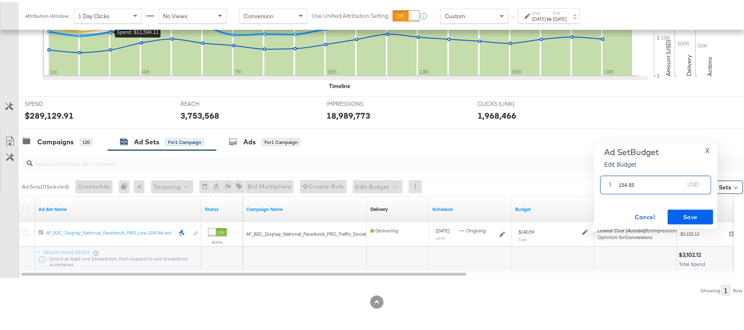
type input "154.65"
click at [702, 215] on span "Save" at bounding box center [690, 215] width 39 height 10
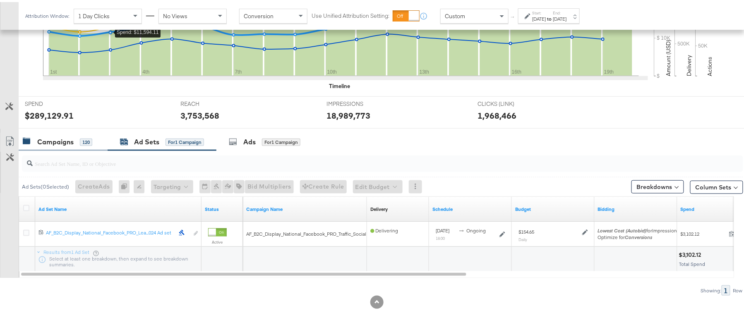
click at [63, 140] on div "Campaigns" at bounding box center [55, 140] width 36 height 10
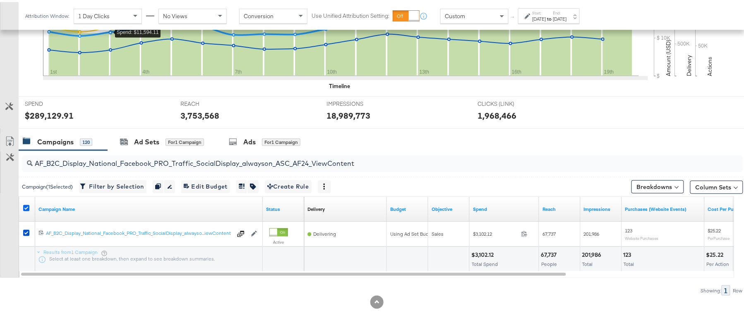
click at [27, 207] on icon at bounding box center [26, 206] width 6 height 6
click at [0, 0] on input "checkbox" at bounding box center [0, 0] width 0 height 0
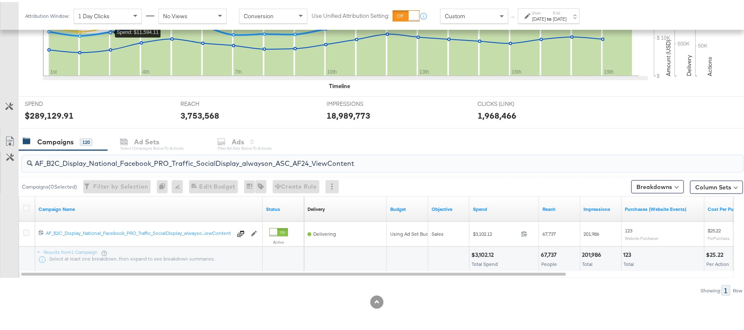
click at [175, 154] on input "AF_B2C_Display_National_Facebook_PRO_Traffic_SocialDisplay_alwayson_ASC_AF24_Vi…" at bounding box center [355, 158] width 644 height 16
paste input "FR_B2C_Display_National_Facebook_PRO_Traffic_SocialDisplay_alwayson_ASC_FR"
type input "FR_B2C_Display_National_Facebook_PRO_Traffic_SocialDisplay_alwayson_ASC_FR24_Vi…"
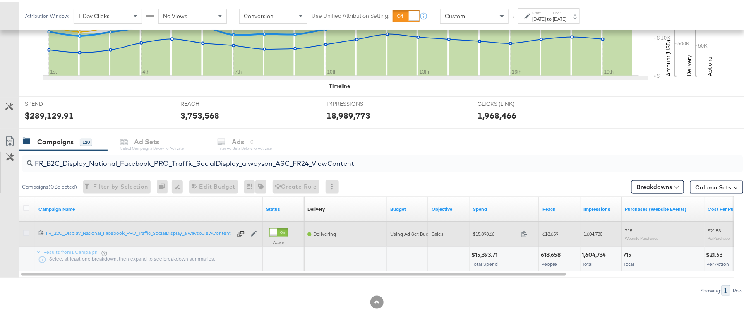
click at [24, 232] on icon at bounding box center [26, 231] width 6 height 6
click at [0, 0] on input "checkbox" at bounding box center [0, 0] width 0 height 0
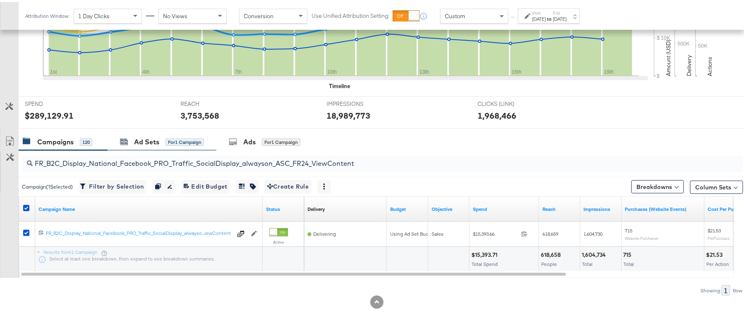
click at [137, 133] on div "Ad Sets for 1 Campaign" at bounding box center [162, 140] width 109 height 18
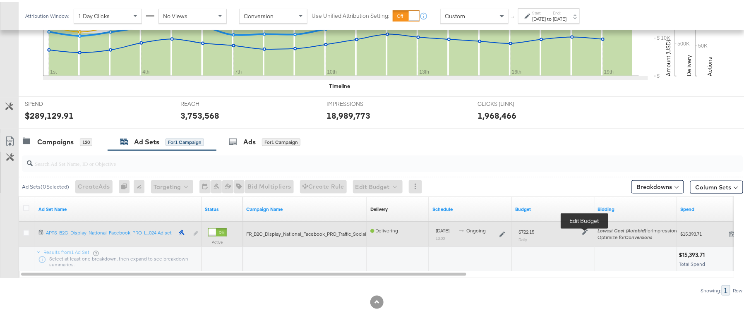
click at [584, 229] on icon at bounding box center [585, 231] width 6 height 6
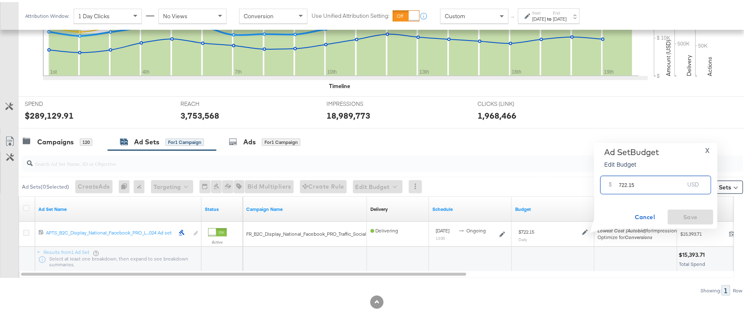
click at [640, 181] on input "722.15" at bounding box center [651, 180] width 65 height 18
paste input "$830.47"
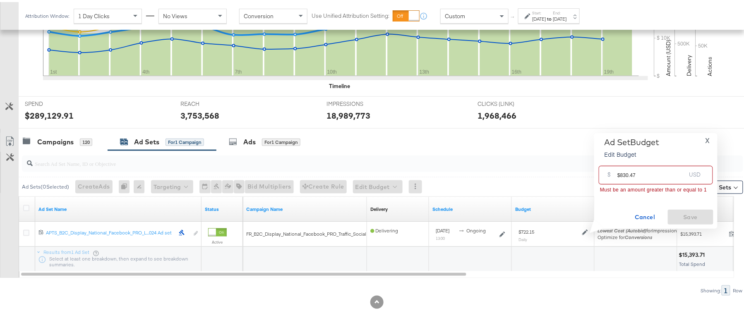
click at [619, 172] on input "$830.47" at bounding box center [651, 170] width 68 height 18
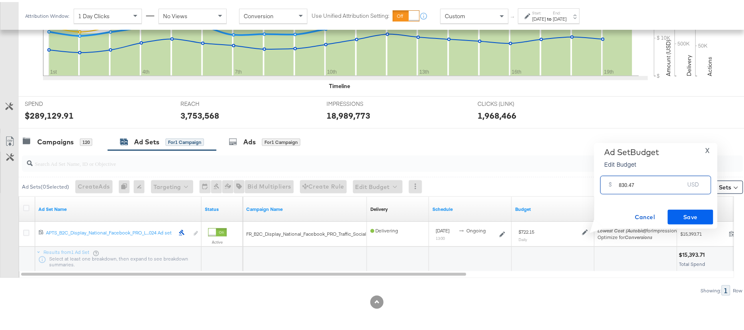
type input "830.47"
click at [700, 210] on span "Save" at bounding box center [690, 215] width 39 height 10
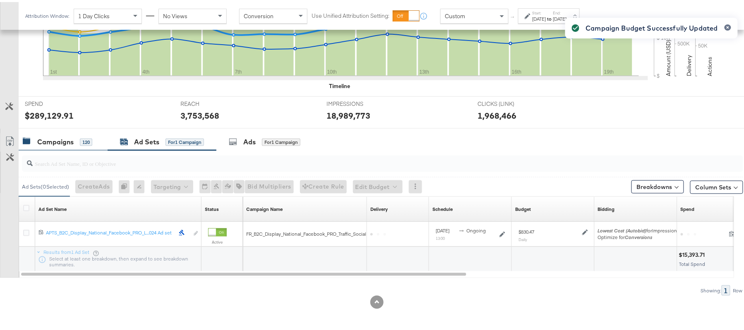
click at [78, 140] on div "Campaigns 120" at bounding box center [57, 140] width 69 height 10
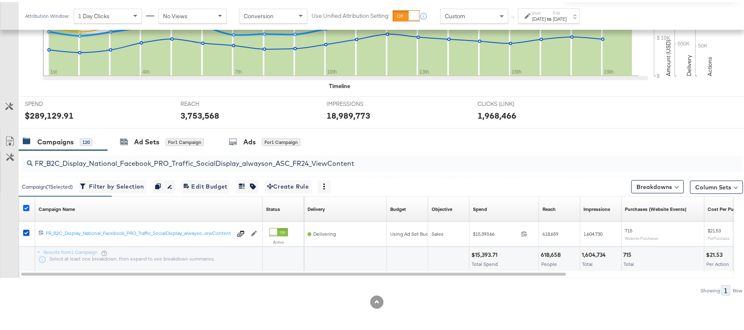
click at [26, 206] on icon at bounding box center [26, 206] width 6 height 6
click at [0, 0] on input "checkbox" at bounding box center [0, 0] width 0 height 0
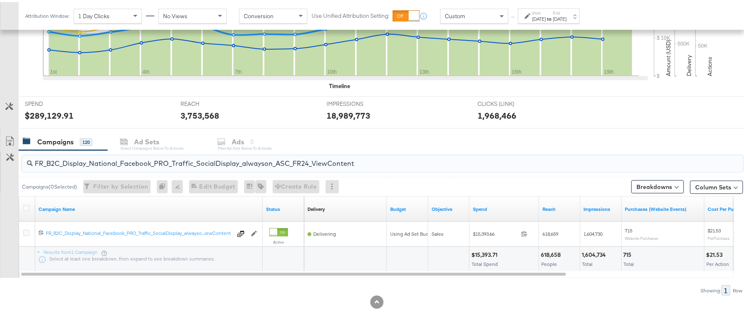
click at [124, 154] on input "FR_B2C_Display_National_Facebook_PRO_Traffic_SocialDisplay_alwayson_ASC_FR24_Vi…" at bounding box center [355, 158] width 644 height 16
paste input "AHL_B2C_Display_National_Facebook_PRO_Traffic_SocialDisplay_alwayson_ASC_AHL"
type input "AHL_B2C_Display_National_Facebook_PRO_Traffic_SocialDisplay_alwayson_ASC_AHL24_…"
click at [24, 208] on icon at bounding box center [26, 206] width 6 height 6
click at [0, 0] on input "checkbox" at bounding box center [0, 0] width 0 height 0
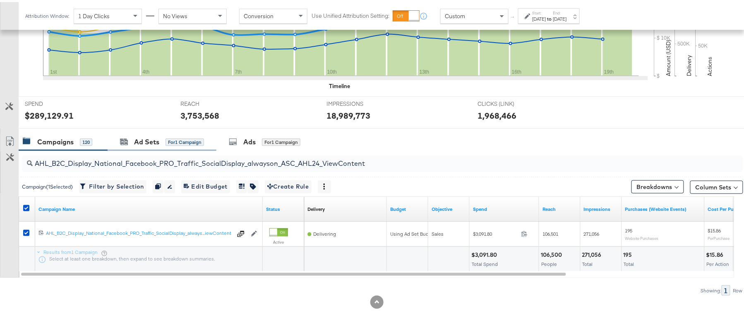
click at [143, 146] on div "Ad Sets for 1 Campaign" at bounding box center [162, 140] width 109 height 18
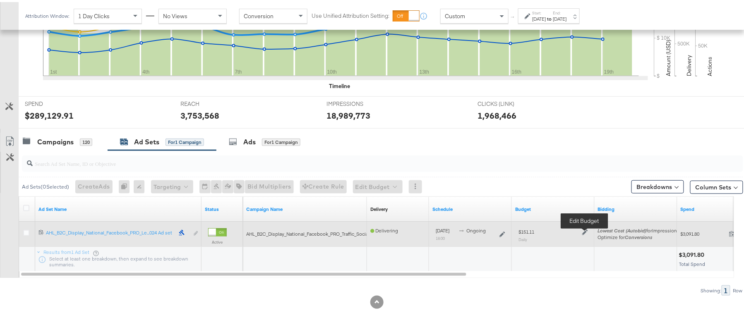
click at [583, 231] on icon at bounding box center [585, 231] width 6 height 6
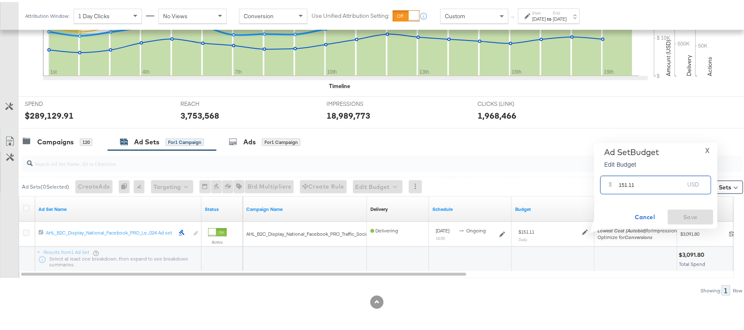
click at [656, 178] on input "151.11" at bounding box center [651, 180] width 65 height 18
paste input "$177.89"
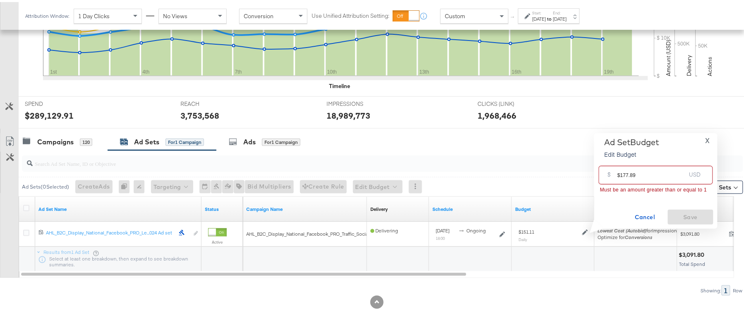
click at [620, 172] on input "$177.89" at bounding box center [651, 170] width 68 height 18
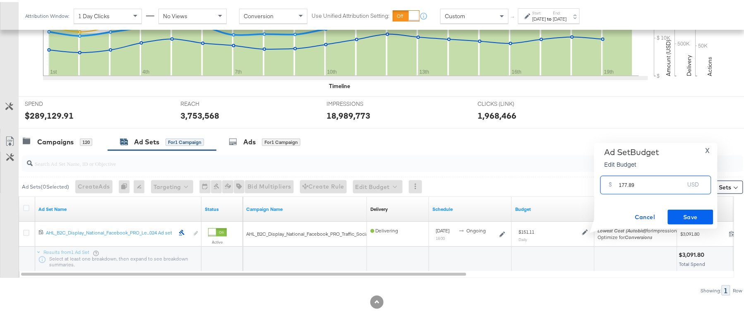
type input "177.89"
click at [707, 218] on span "Save" at bounding box center [690, 215] width 39 height 10
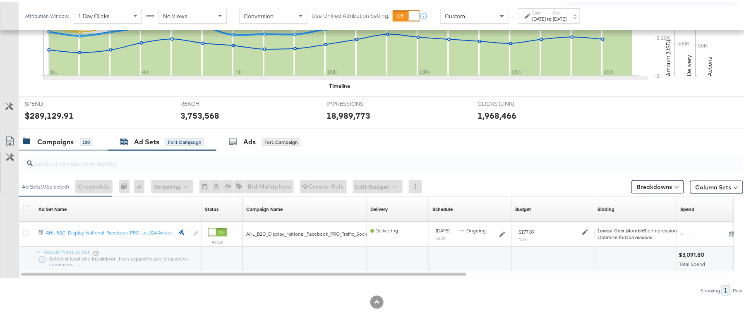
click at [70, 139] on div "Campaigns" at bounding box center [55, 140] width 36 height 10
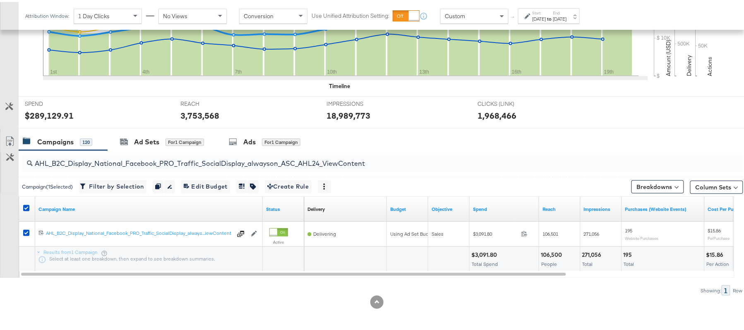
click at [25, 202] on div at bounding box center [27, 207] width 15 height 15
click at [26, 208] on icon at bounding box center [26, 206] width 6 height 6
click at [0, 0] on input "checkbox" at bounding box center [0, 0] width 0 height 0
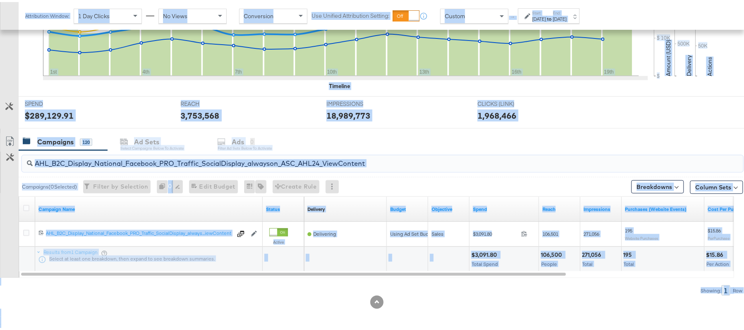
click at [116, 158] on input "AHL_B2C_Display_National_Facebook_PRO_Traffic_SocialDisplay_alwayson_ASC_AHL24_…" at bounding box center [355, 158] width 644 height 16
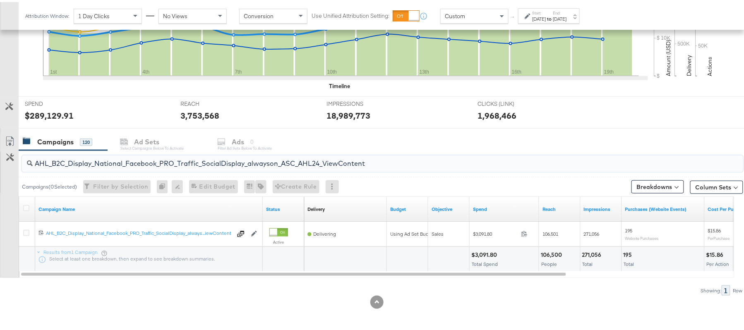
paste input "PTS_B2C_Display_National_Facebook_RTG_Leads_SocialDisplay_Retargeting_Diamond_H…"
paste input "alwayson_Retargeting_DARE24_DiamondPlatinum"
paste input "FR_B2C_Display_National_Facebook_RTG_Leads_SocialDisplay_alwayson_Retargeting_FR"
paste input "AF_B2C_Display_National_Facebook_RTG_Leads_SocialDisplay_alwayson_Retargeting_AF"
paste input "HL_B2C_Display_National_Facebook_RTG_Leads_SocialDisplay_alwayson_Retargeting_A…"
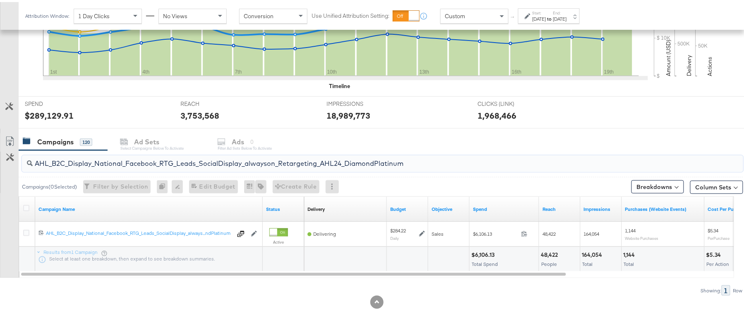
paste input "PTS_B2C_Display_National_Facebook_PRO_Traffic_SocialDisplay_alwayson_ASC_DARE24…"
type input "APTS_B2C_Display_National_Facebook_PRO_Traffic_SocialDisplay_alwayson_ASC_DARE2…"
click at [25, 204] on icon at bounding box center [26, 206] width 6 height 6
click at [0, 0] on input "checkbox" at bounding box center [0, 0] width 0 height 0
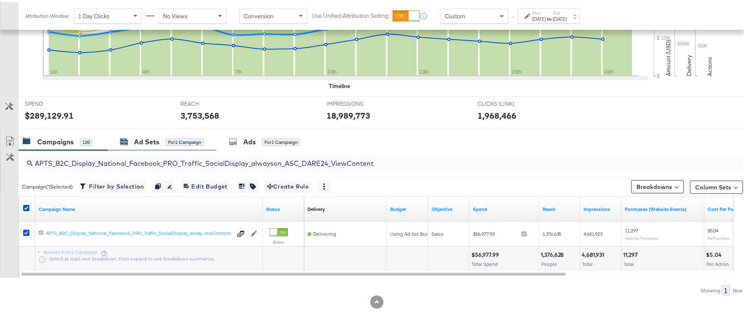
click at [157, 142] on div "Ad Sets" at bounding box center [146, 140] width 25 height 10
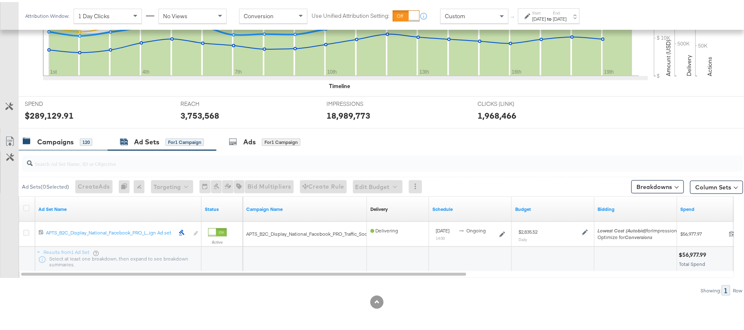
click at [42, 141] on div "Campaigns" at bounding box center [55, 140] width 36 height 10
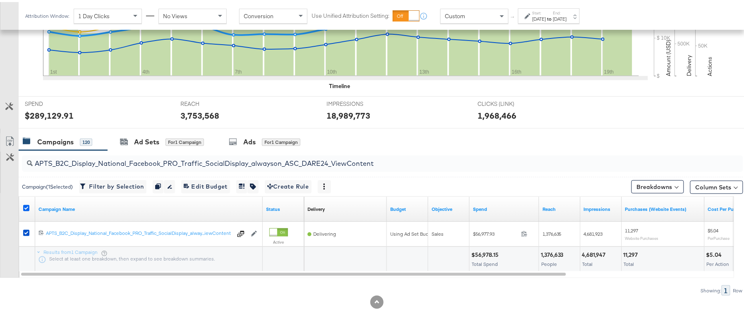
click at [27, 204] on icon at bounding box center [26, 206] width 6 height 6
click at [0, 0] on input "checkbox" at bounding box center [0, 0] width 0 height 0
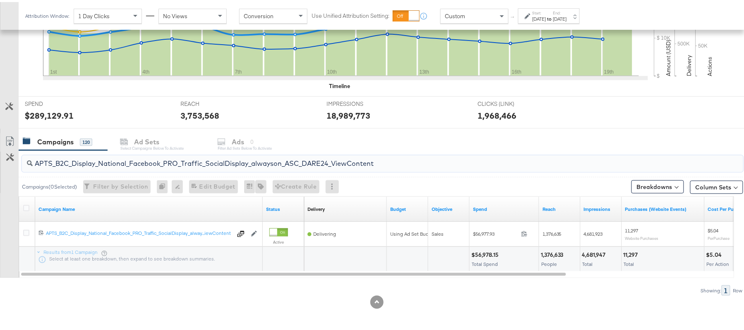
click at [95, 164] on input "APTS_B2C_Display_National_Facebook_PRO_Traffic_SocialDisplay_alwayson_ASC_DARE2…" at bounding box center [355, 158] width 644 height 16
paste input "Leads_SocialDisplay_alwayson_ASC_DARE24_Purchase"
type input "APTS_B2C_Display_National_Facebook_PRO_Leads_SocialDisplay_alwayson_ASC_DARE24_…"
click at [27, 208] on icon at bounding box center [26, 206] width 6 height 6
click at [0, 0] on input "checkbox" at bounding box center [0, 0] width 0 height 0
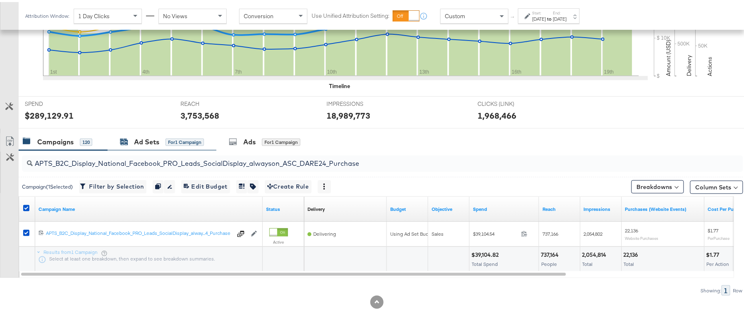
click at [159, 136] on div "Ad Sets for 1 Campaign" at bounding box center [162, 140] width 84 height 10
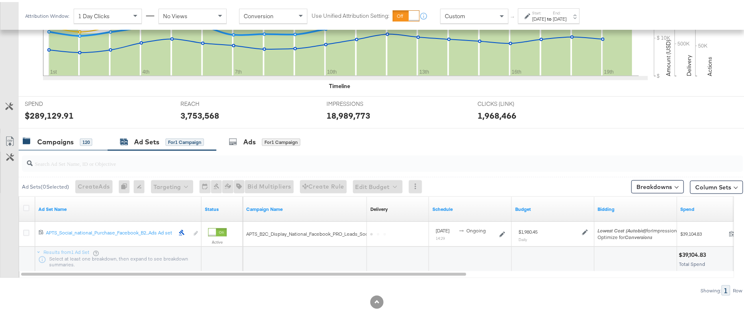
click at [73, 141] on div "Campaigns" at bounding box center [55, 140] width 36 height 10
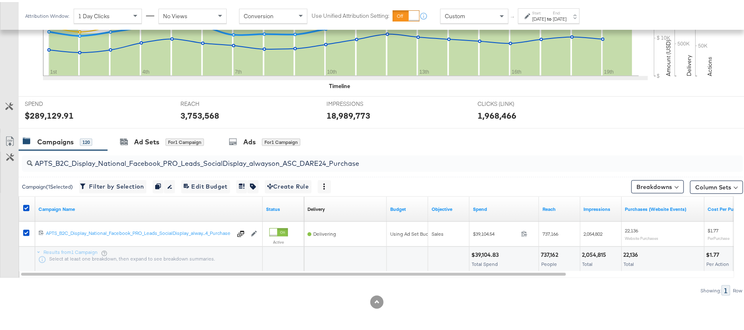
scroll to position [0, 0]
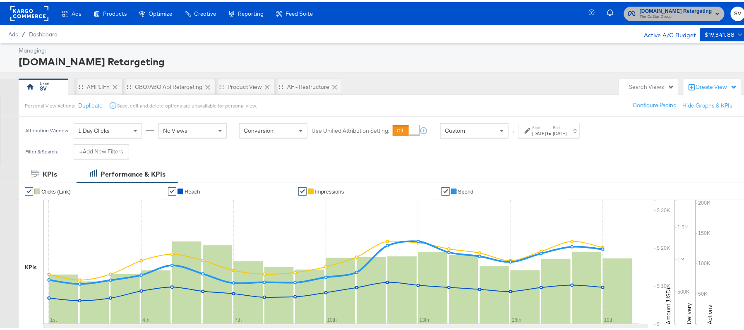
click at [660, 15] on span "The CoStar Group" at bounding box center [676, 15] width 72 height 7
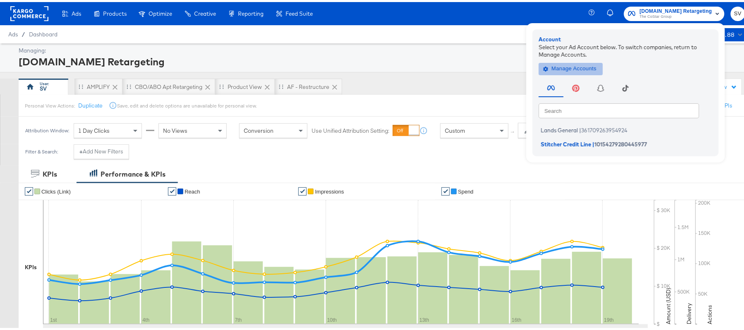
click at [578, 69] on span "Manage Accounts" at bounding box center [571, 67] width 52 height 10
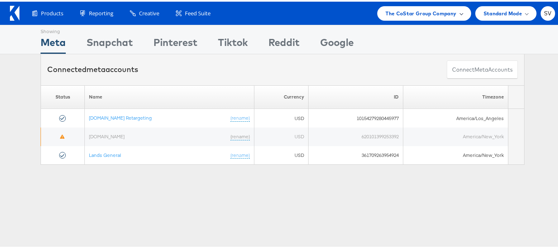
click at [443, 17] on div "The CoStar Group Company" at bounding box center [423, 12] width 93 height 14
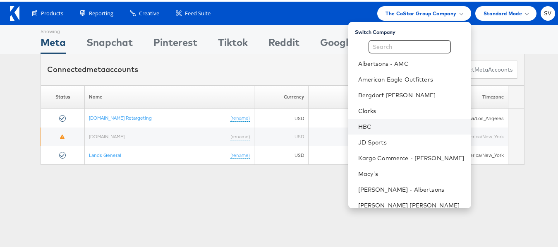
scroll to position [40, 0]
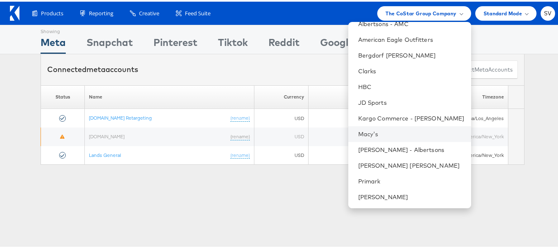
click at [374, 126] on li "Macy's" at bounding box center [409, 133] width 123 height 16
click at [351, 128] on li "Macy's" at bounding box center [409, 133] width 123 height 16
click at [380, 129] on link "Macy's" at bounding box center [411, 132] width 106 height 8
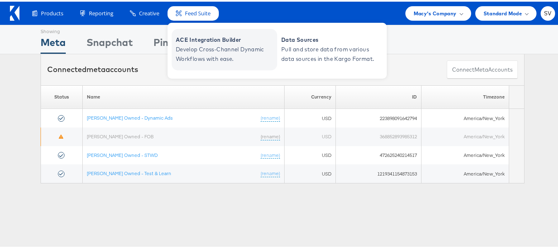
click at [200, 42] on span "ACE Integration Builder" at bounding box center [225, 39] width 99 height 10
